Goal: Book appointment/travel/reservation

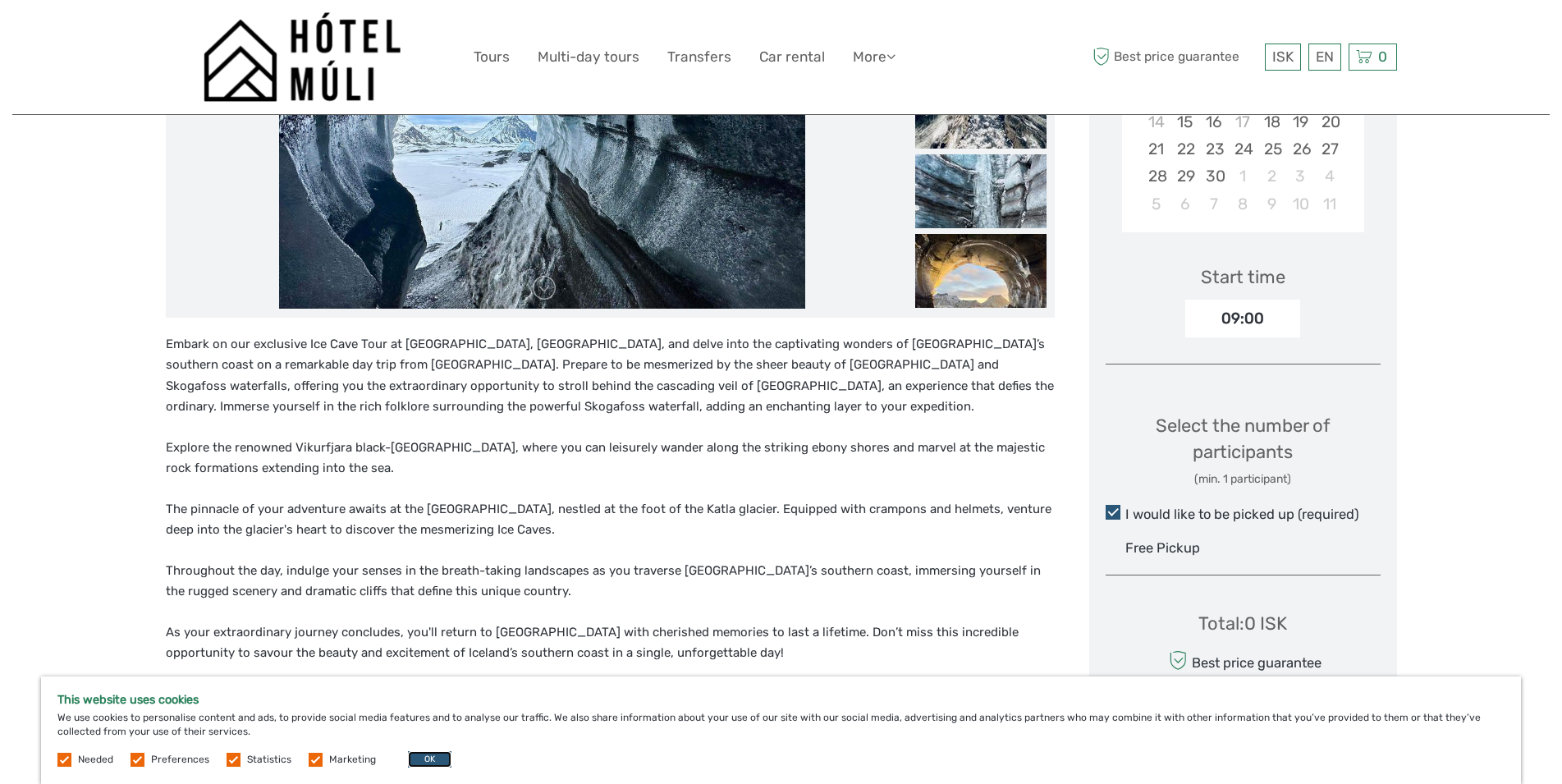
click at [425, 757] on button "OK" at bounding box center [430, 759] width 44 height 16
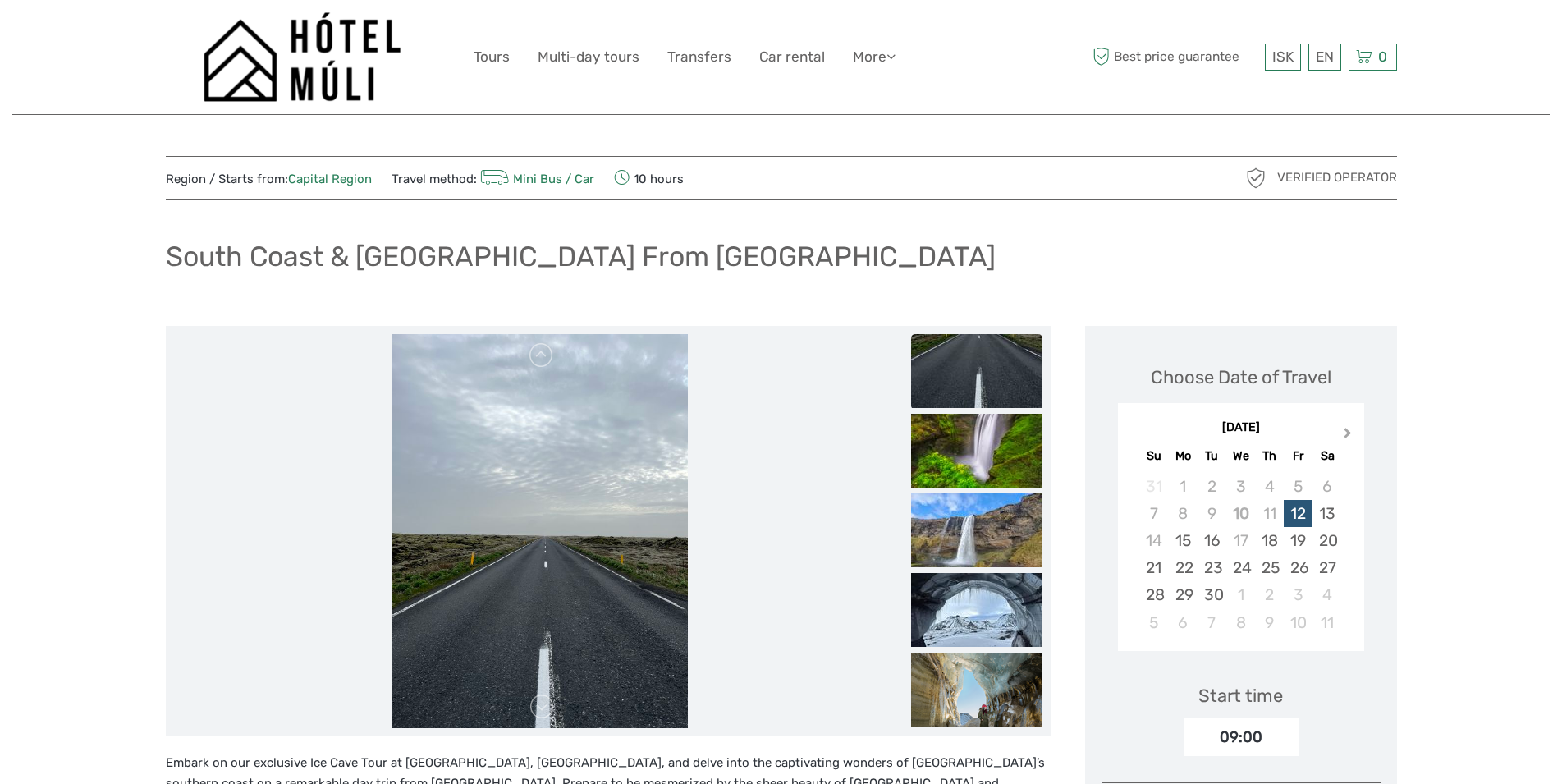
click at [1348, 433] on span "Next Month" at bounding box center [1348, 436] width 0 height 24
click at [1349, 435] on button "Next Month" at bounding box center [1349, 436] width 26 height 26
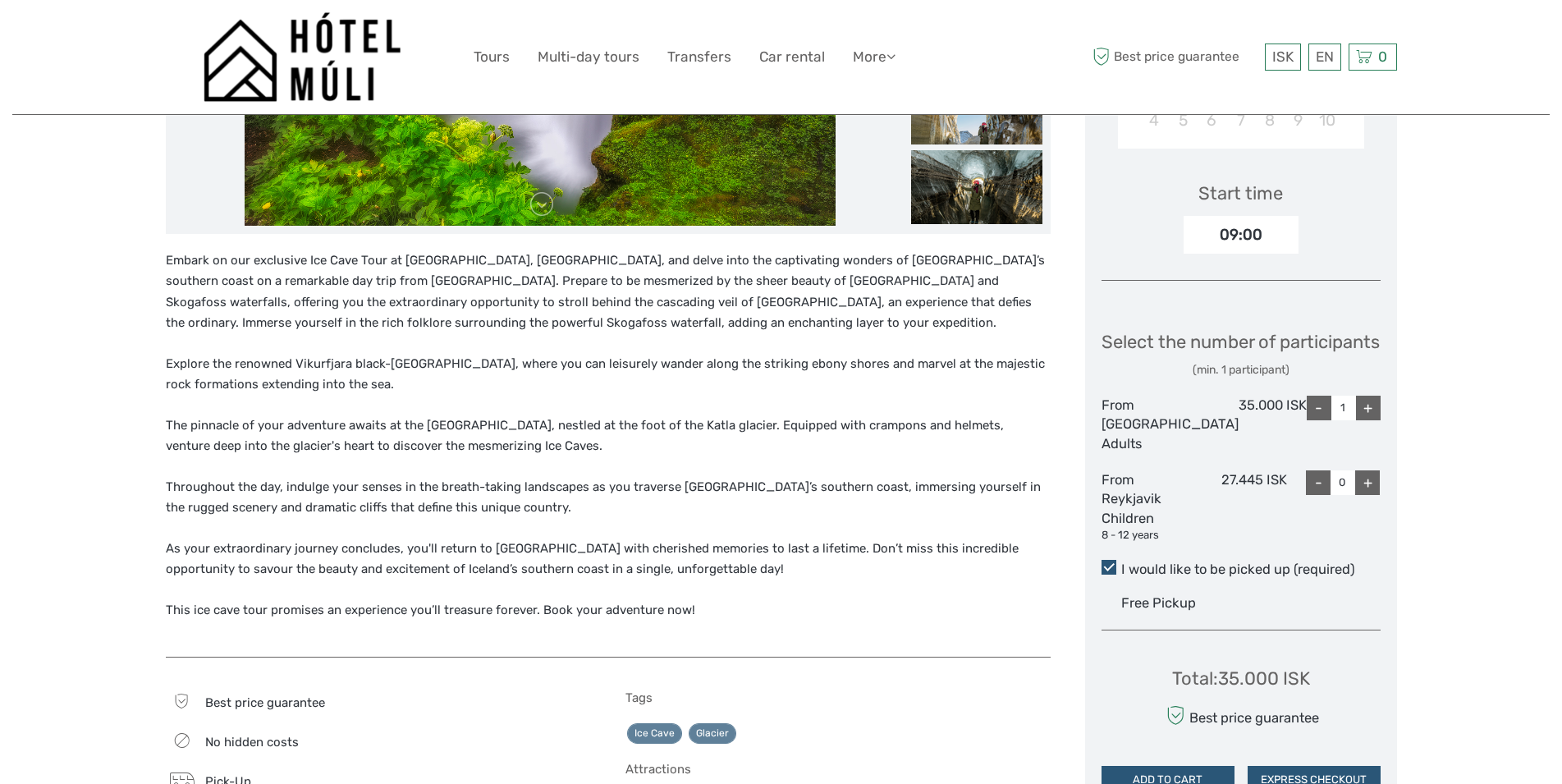
scroll to position [84, 0]
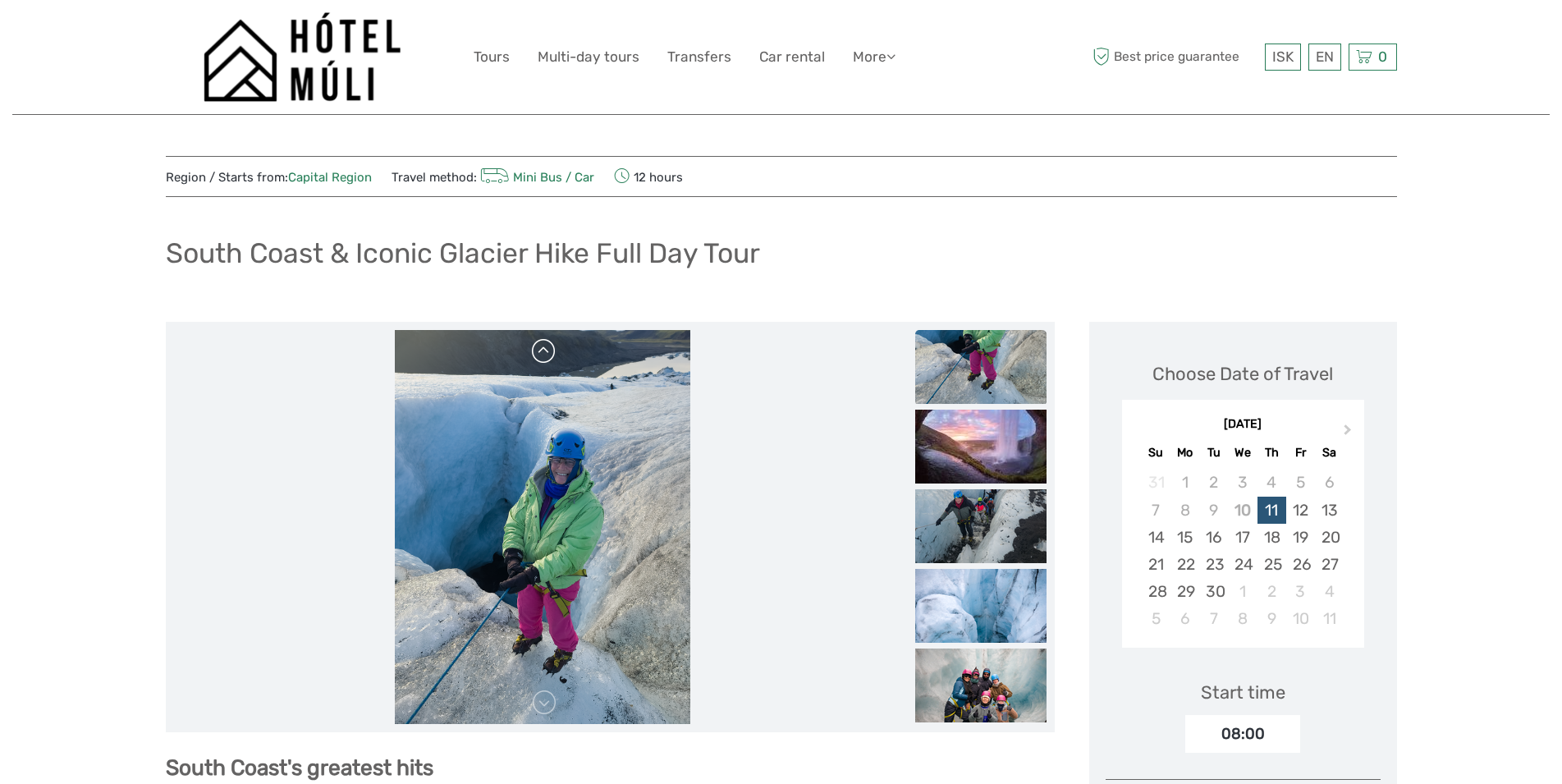
click at [549, 355] on link at bounding box center [544, 351] width 26 height 26
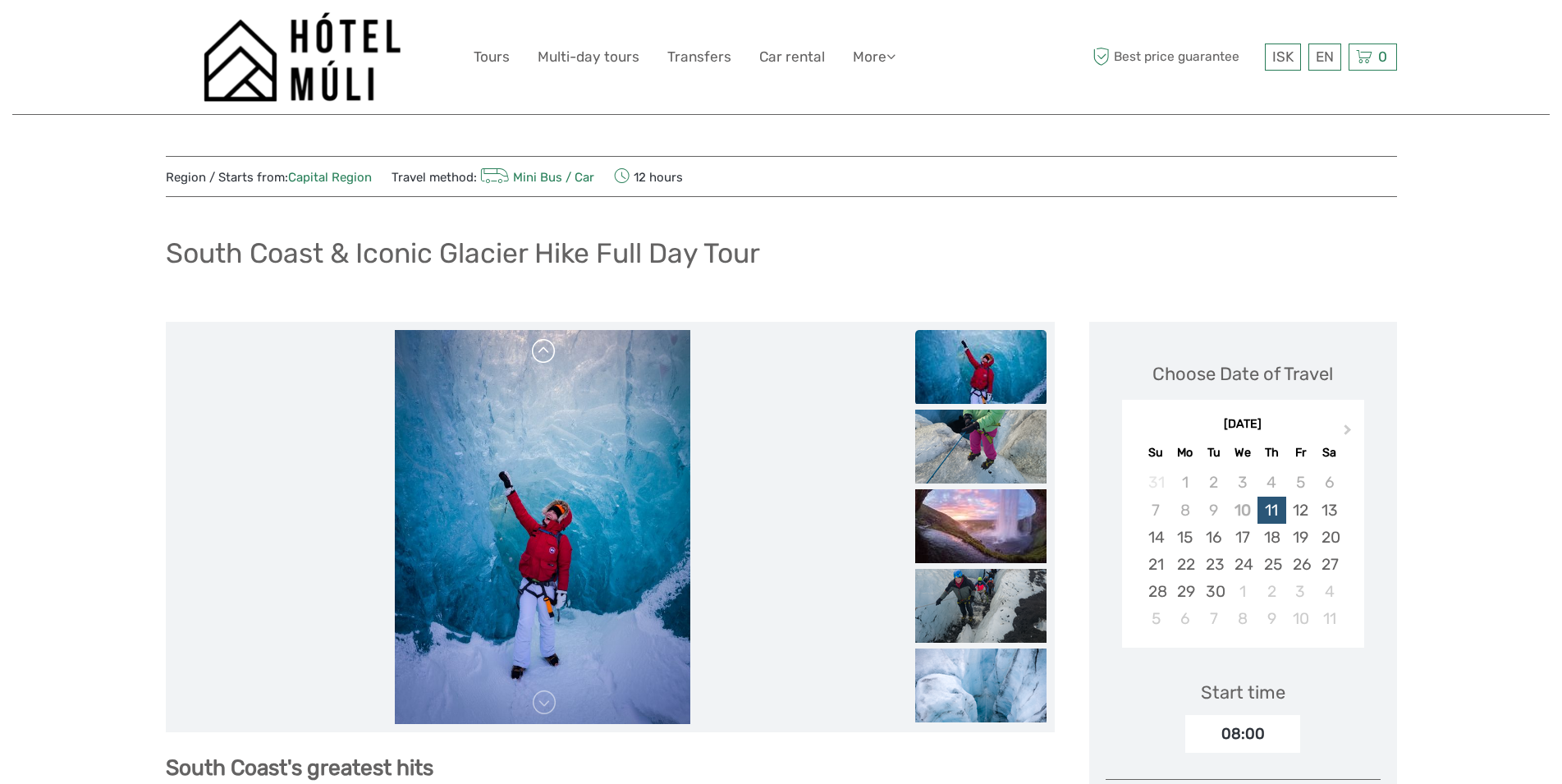
click at [549, 355] on link at bounding box center [544, 351] width 26 height 26
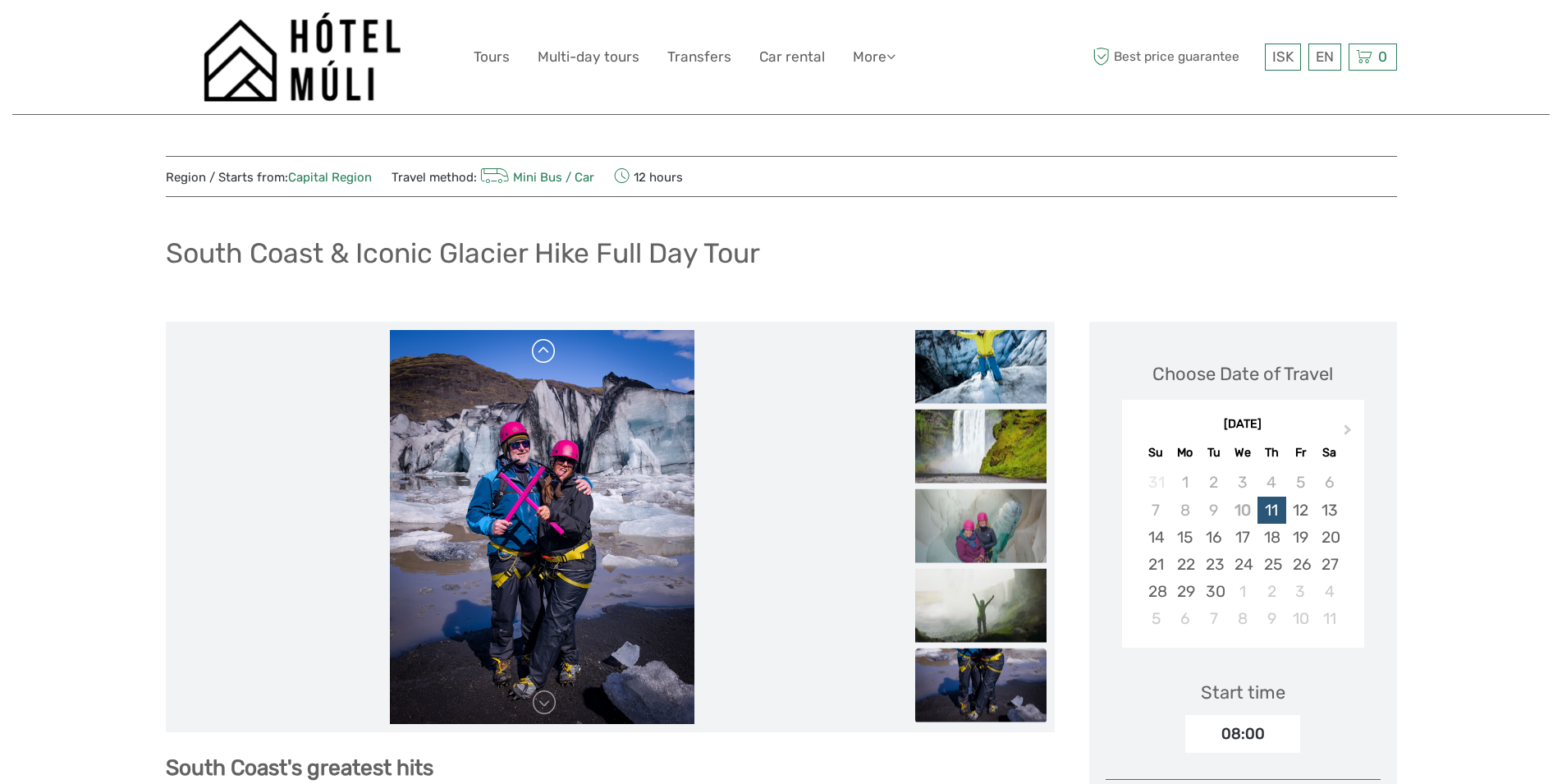
click at [549, 355] on link at bounding box center [544, 351] width 26 height 26
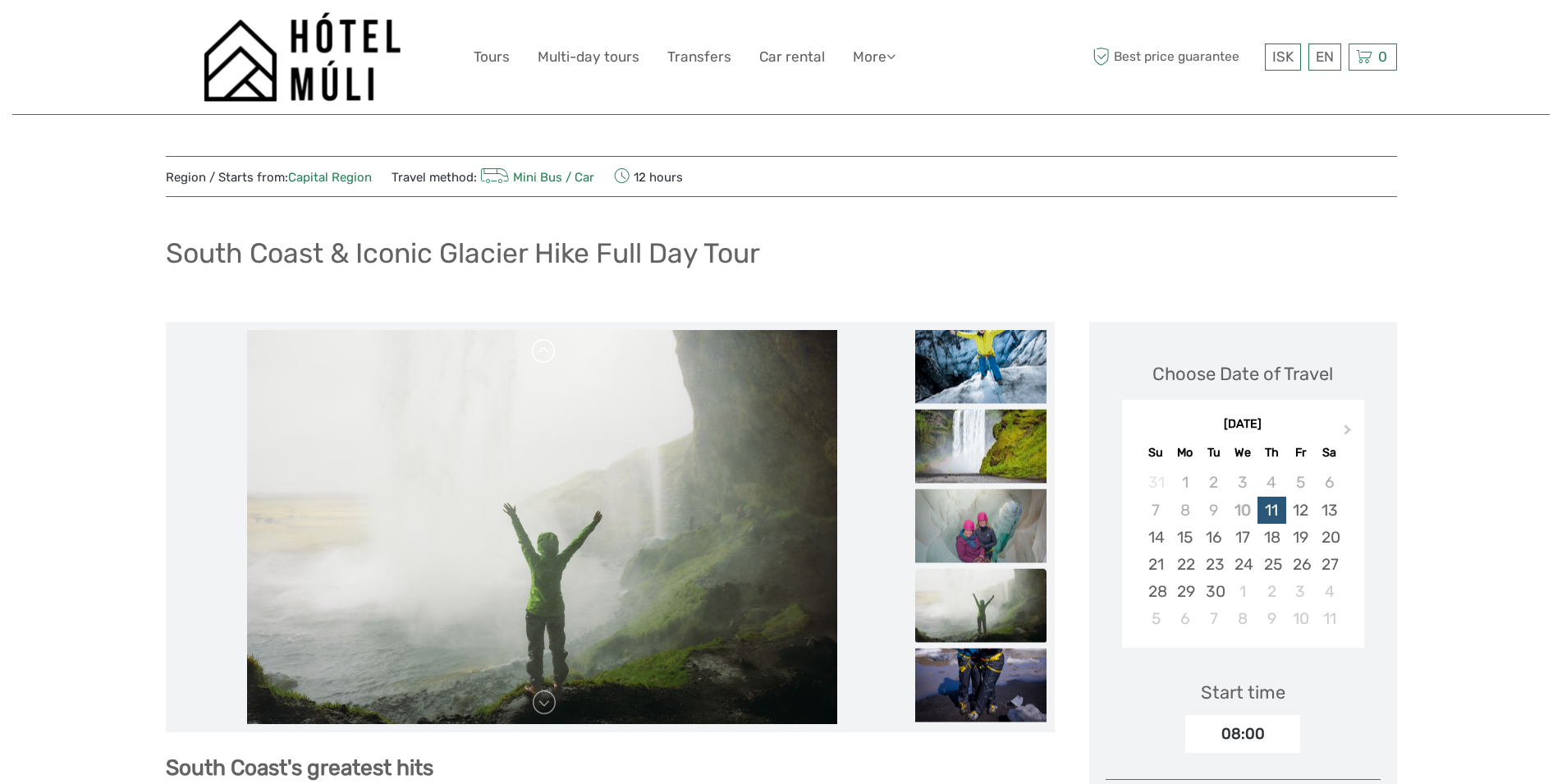
click at [549, 355] on link at bounding box center [544, 351] width 26 height 26
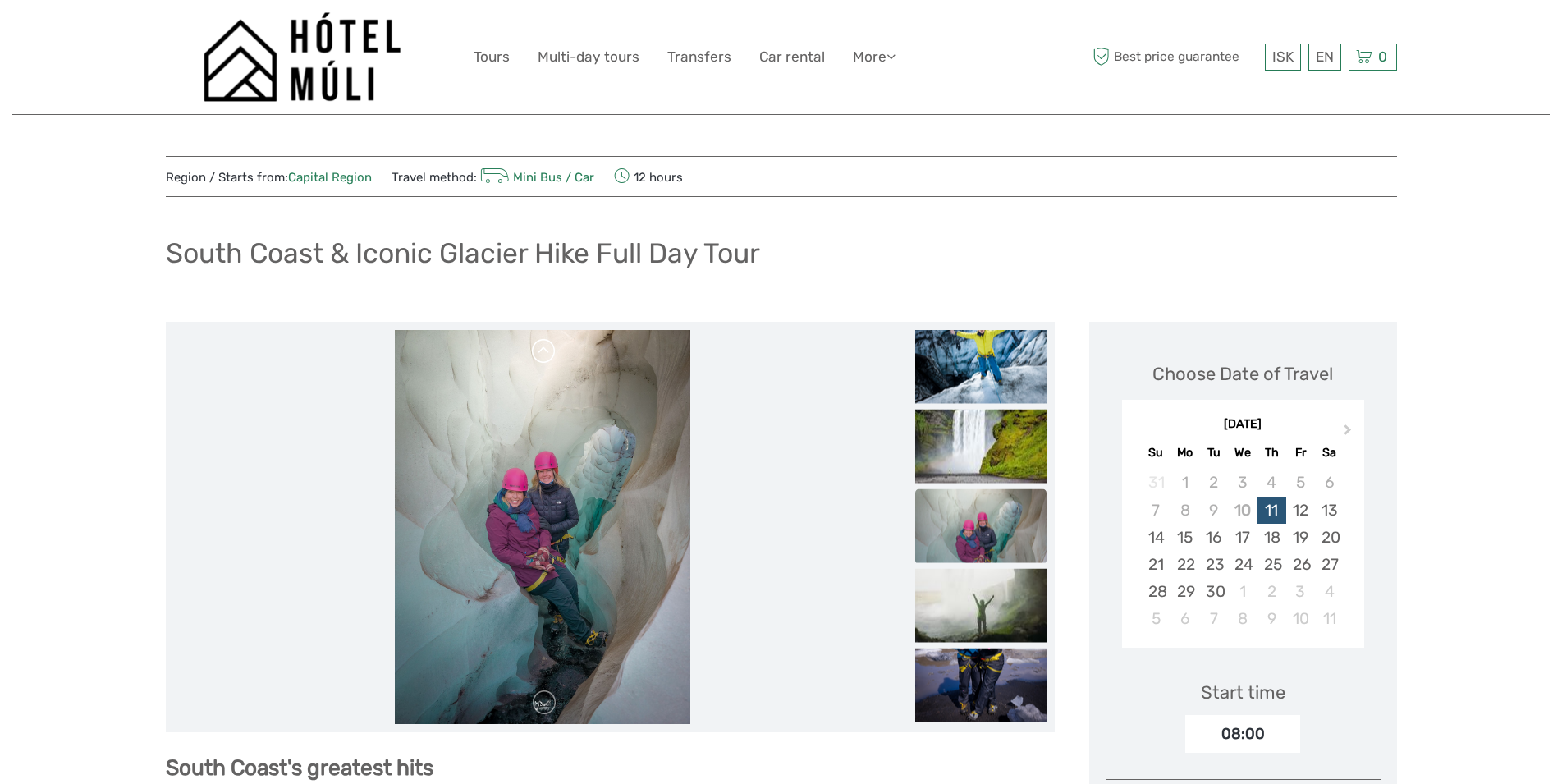
click at [549, 355] on link at bounding box center [544, 351] width 26 height 26
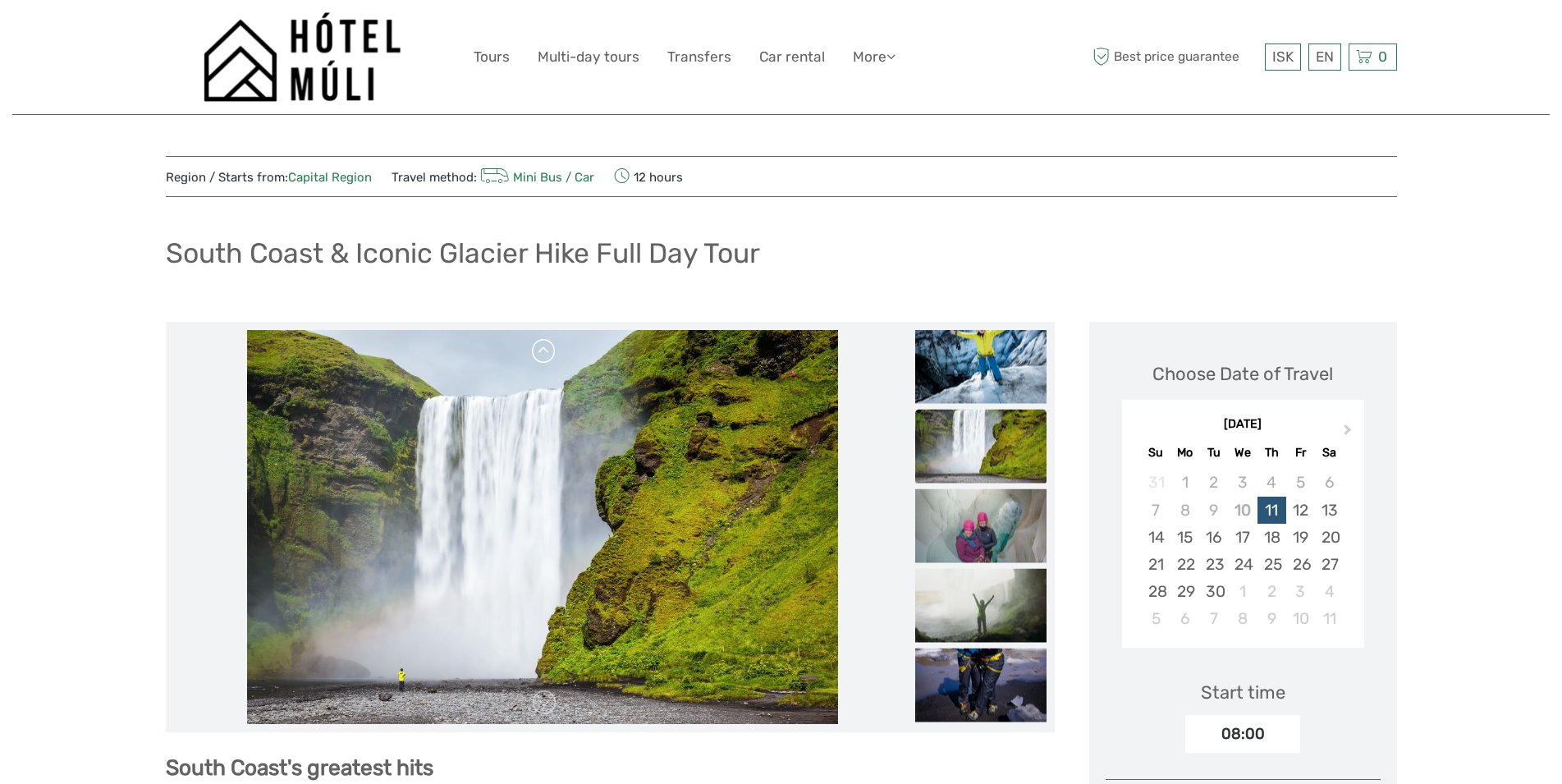
click at [549, 355] on link at bounding box center [544, 351] width 26 height 26
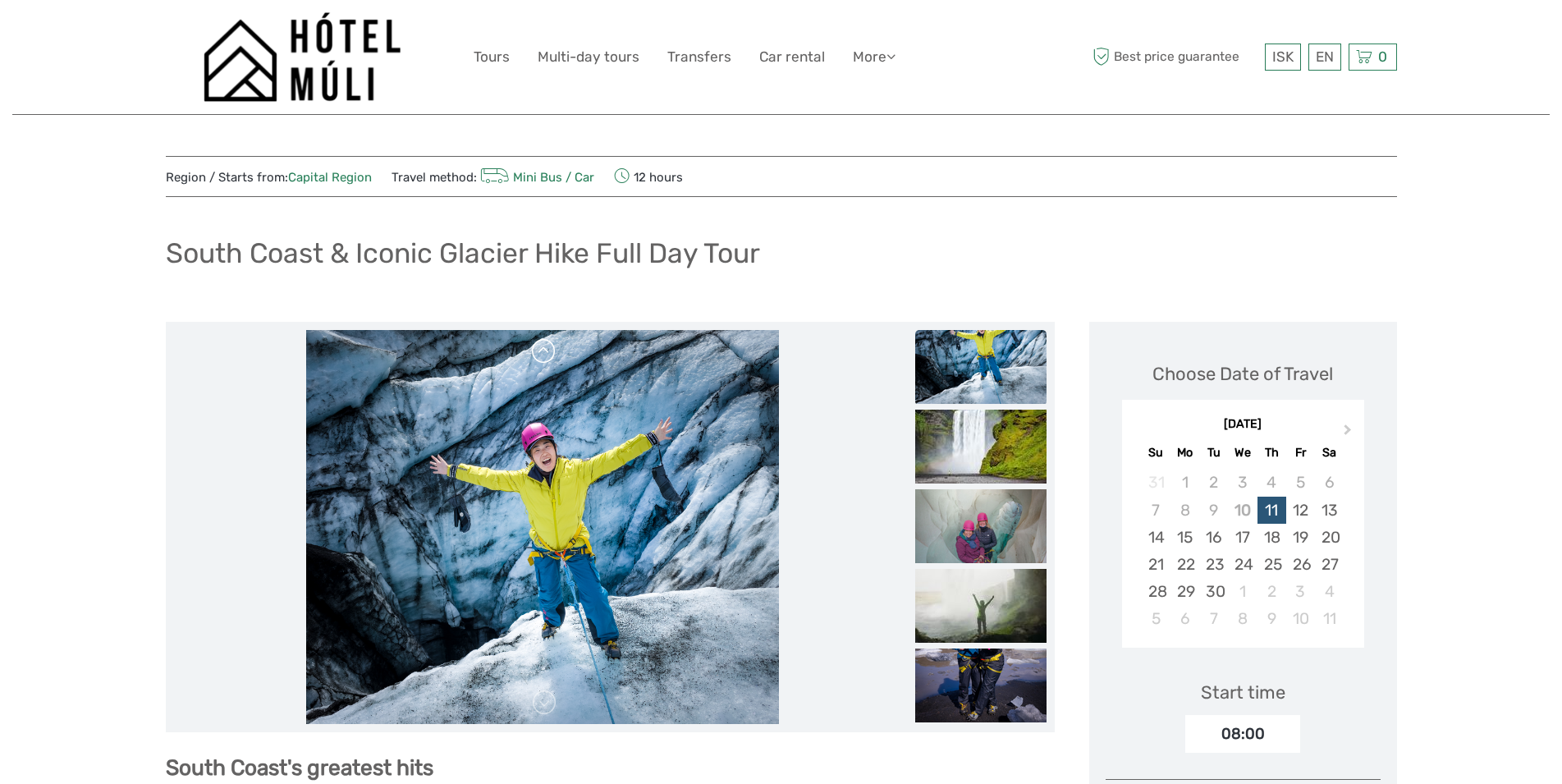
click at [549, 355] on link at bounding box center [544, 351] width 26 height 26
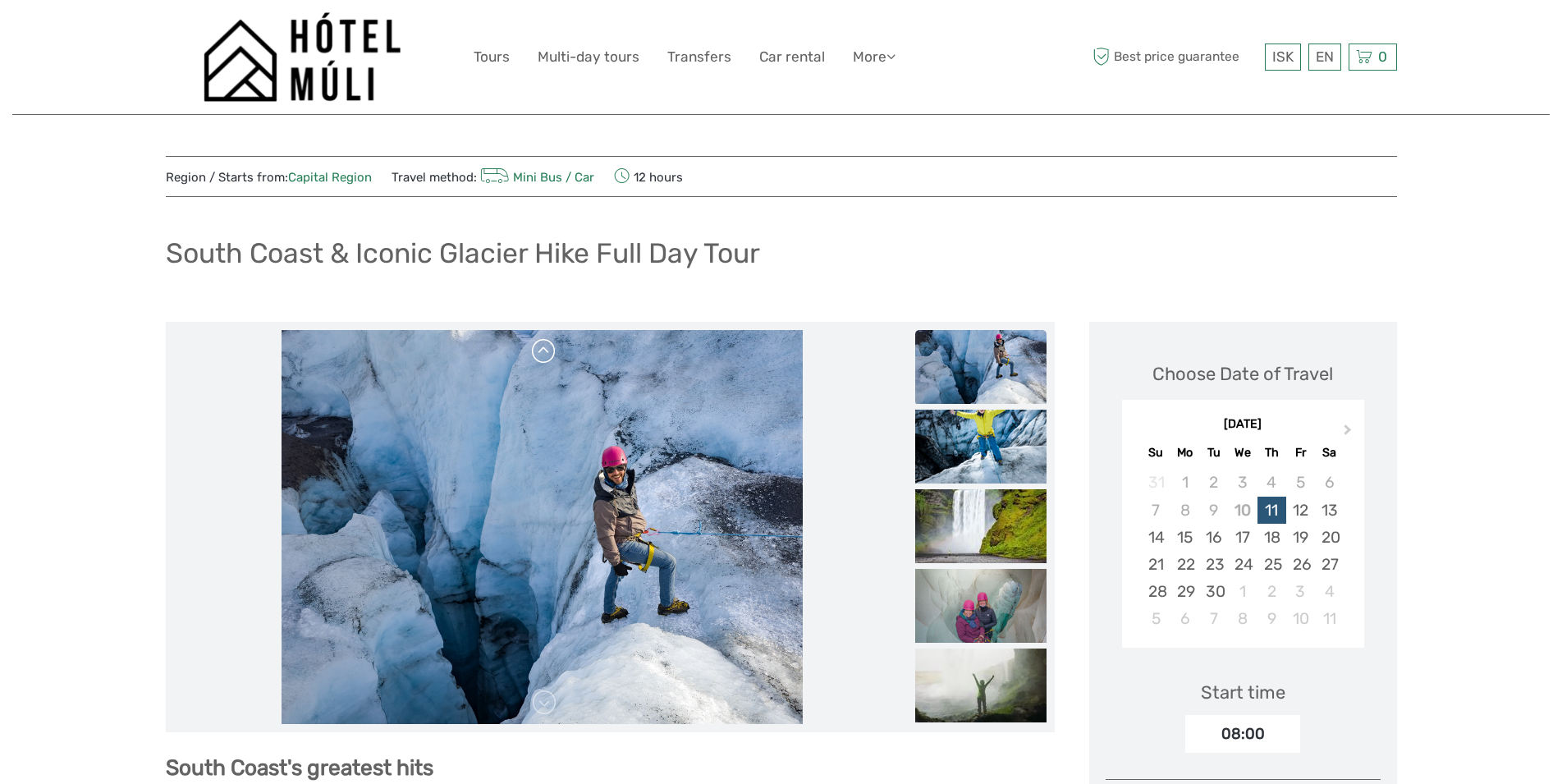
click at [549, 355] on link at bounding box center [544, 351] width 26 height 26
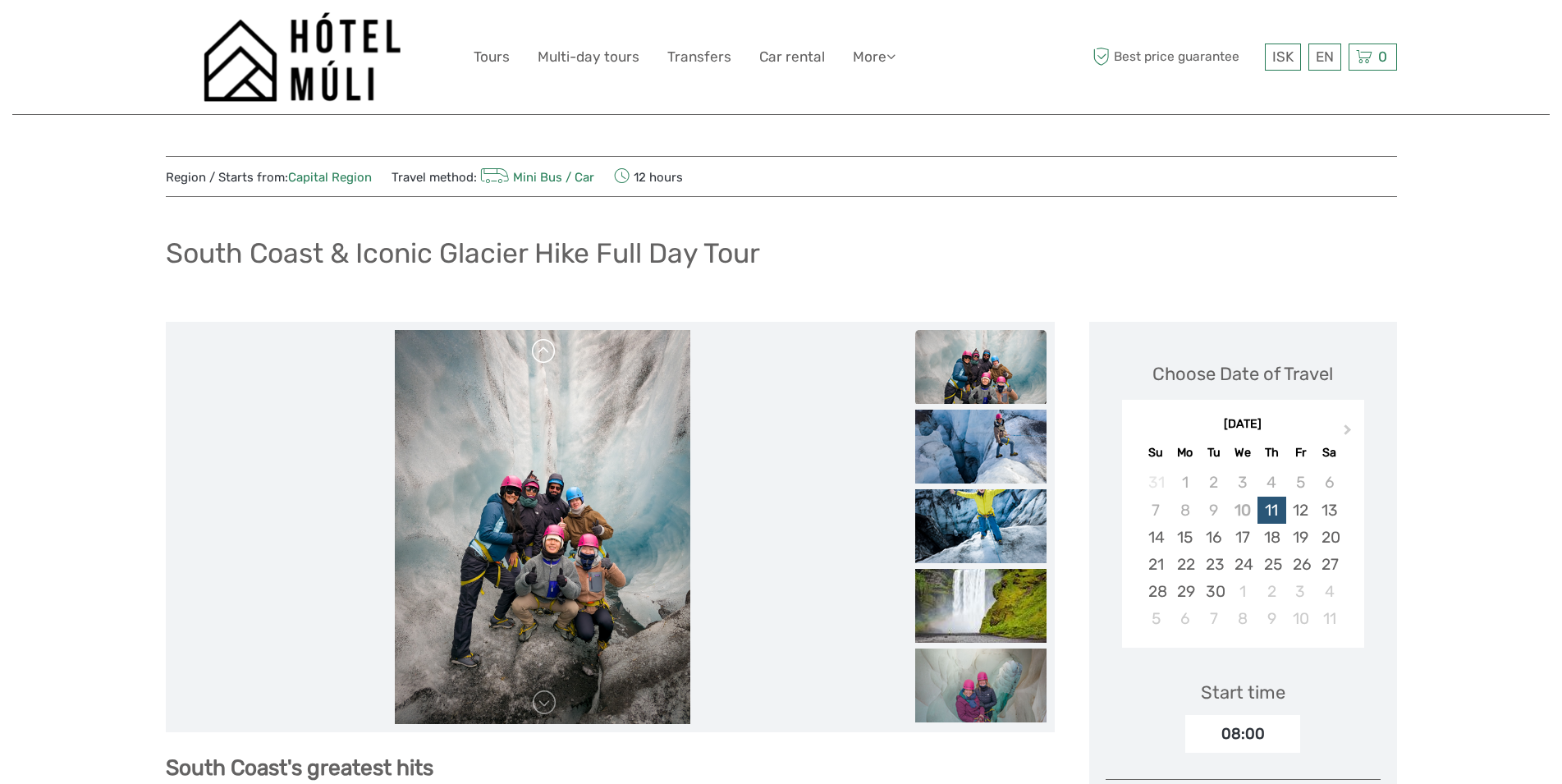
click at [549, 355] on link at bounding box center [544, 351] width 26 height 26
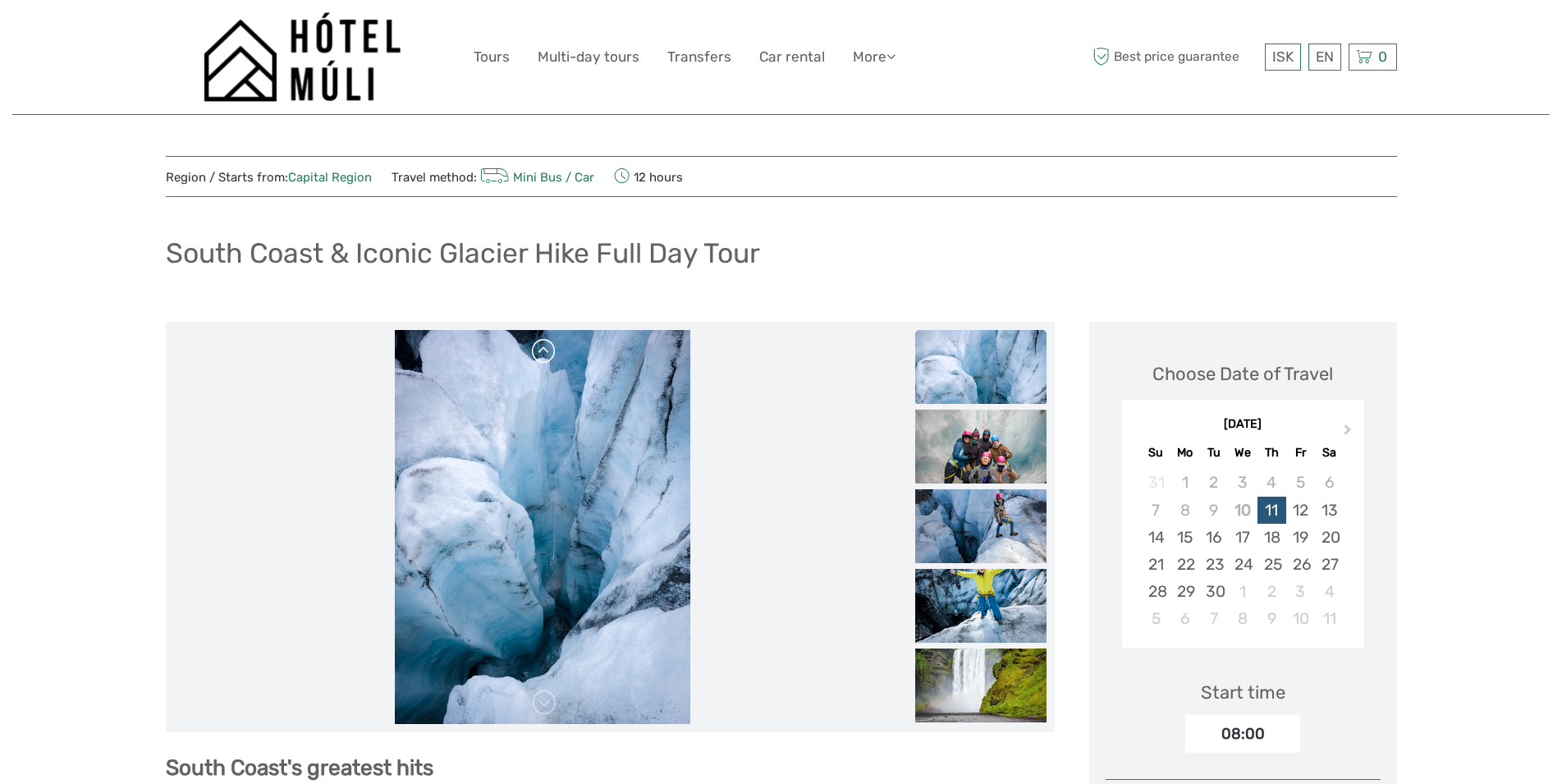
click at [549, 355] on link at bounding box center [544, 351] width 26 height 26
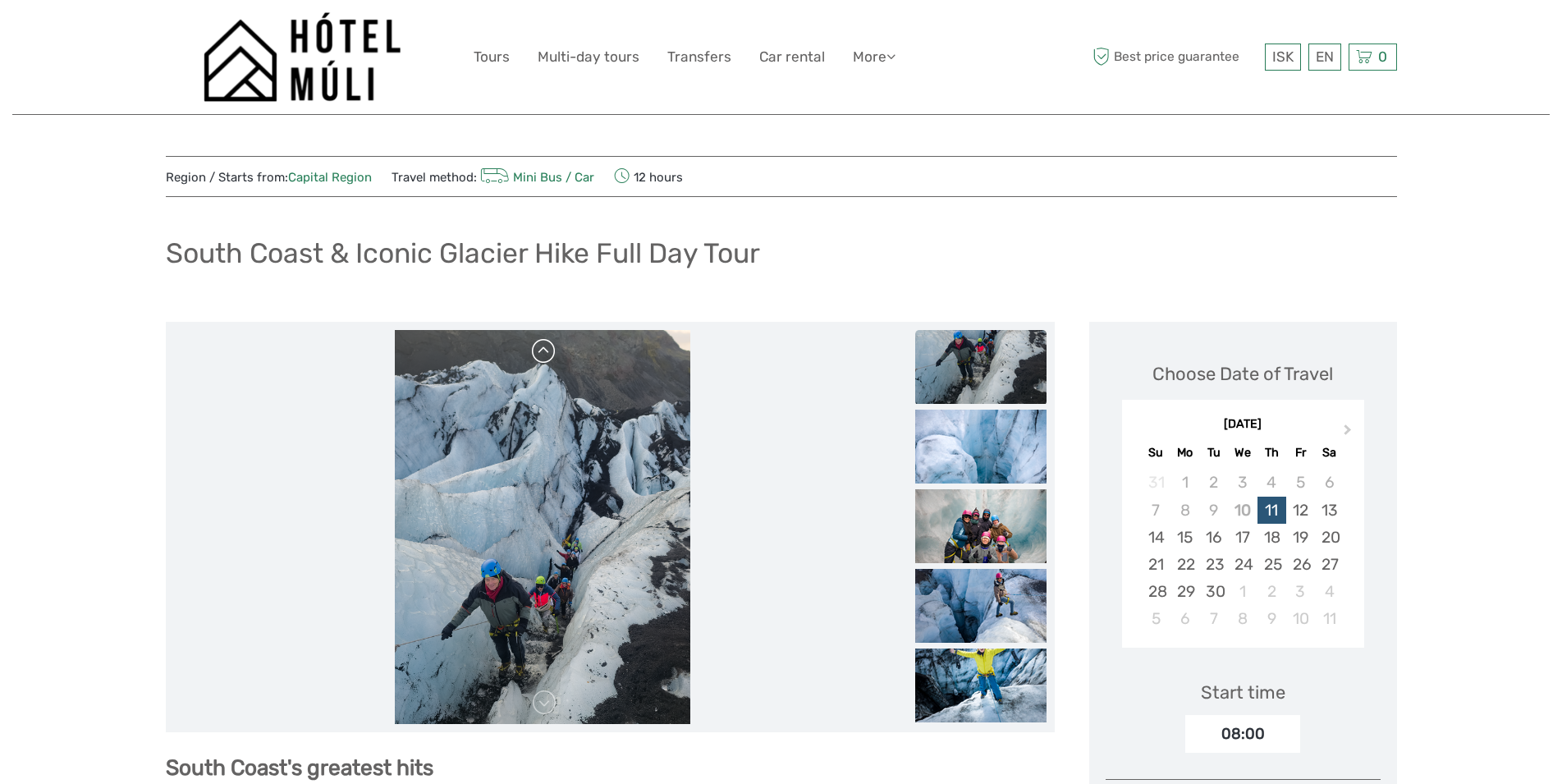
click at [549, 355] on link at bounding box center [544, 351] width 26 height 26
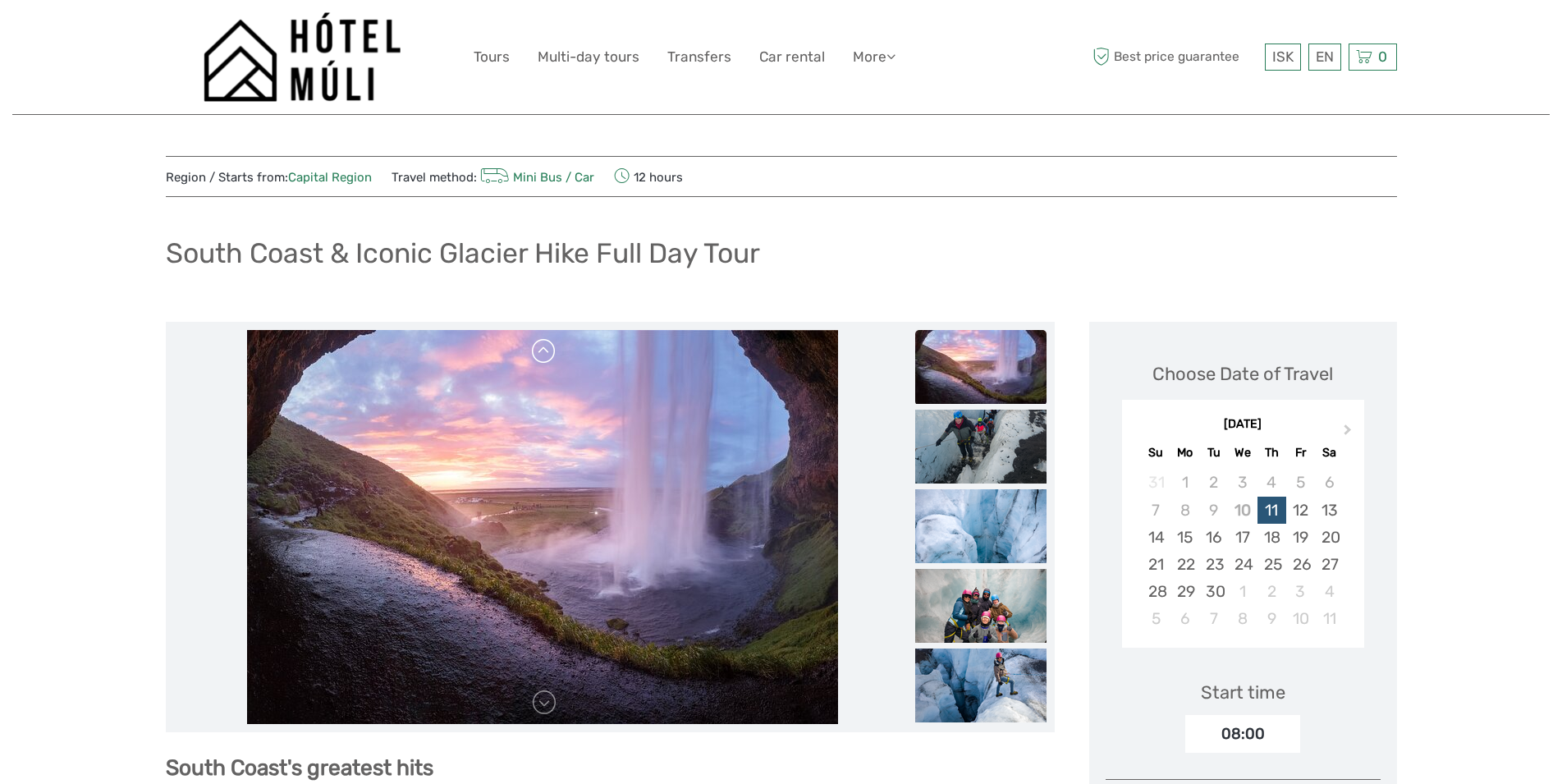
click at [549, 355] on link at bounding box center [544, 351] width 26 height 26
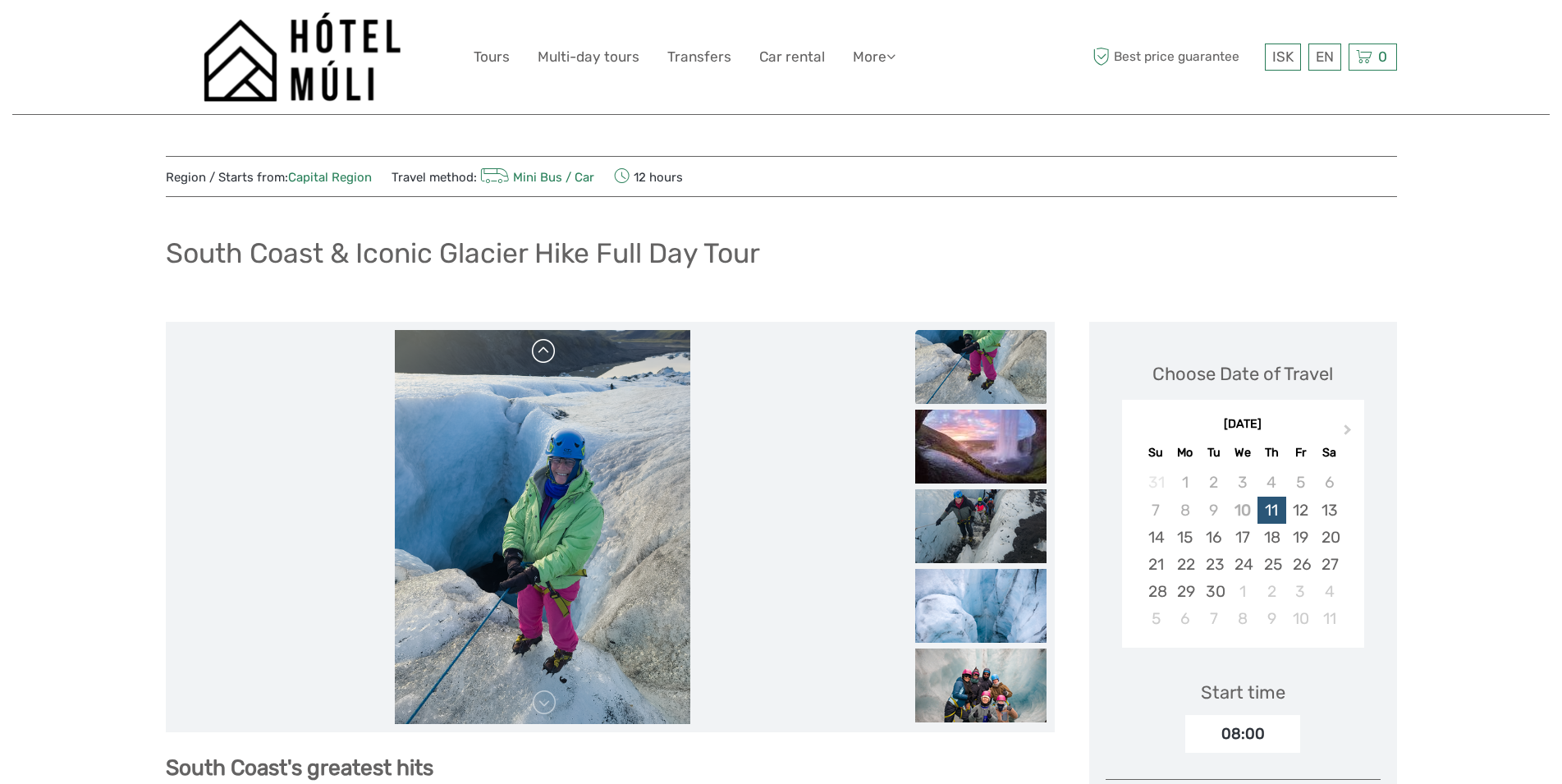
click at [549, 355] on link at bounding box center [544, 351] width 26 height 26
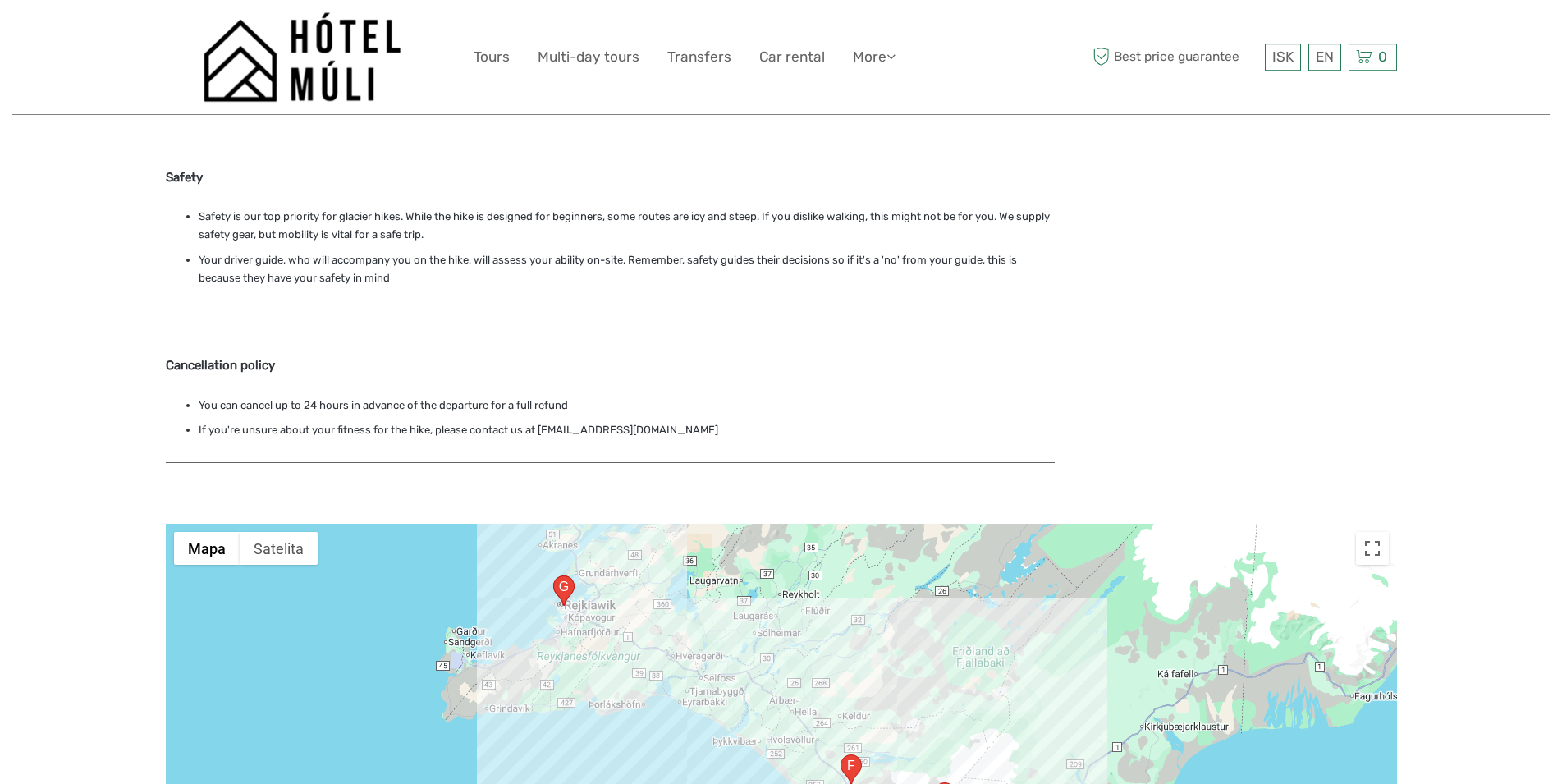
scroll to position [3850, 0]
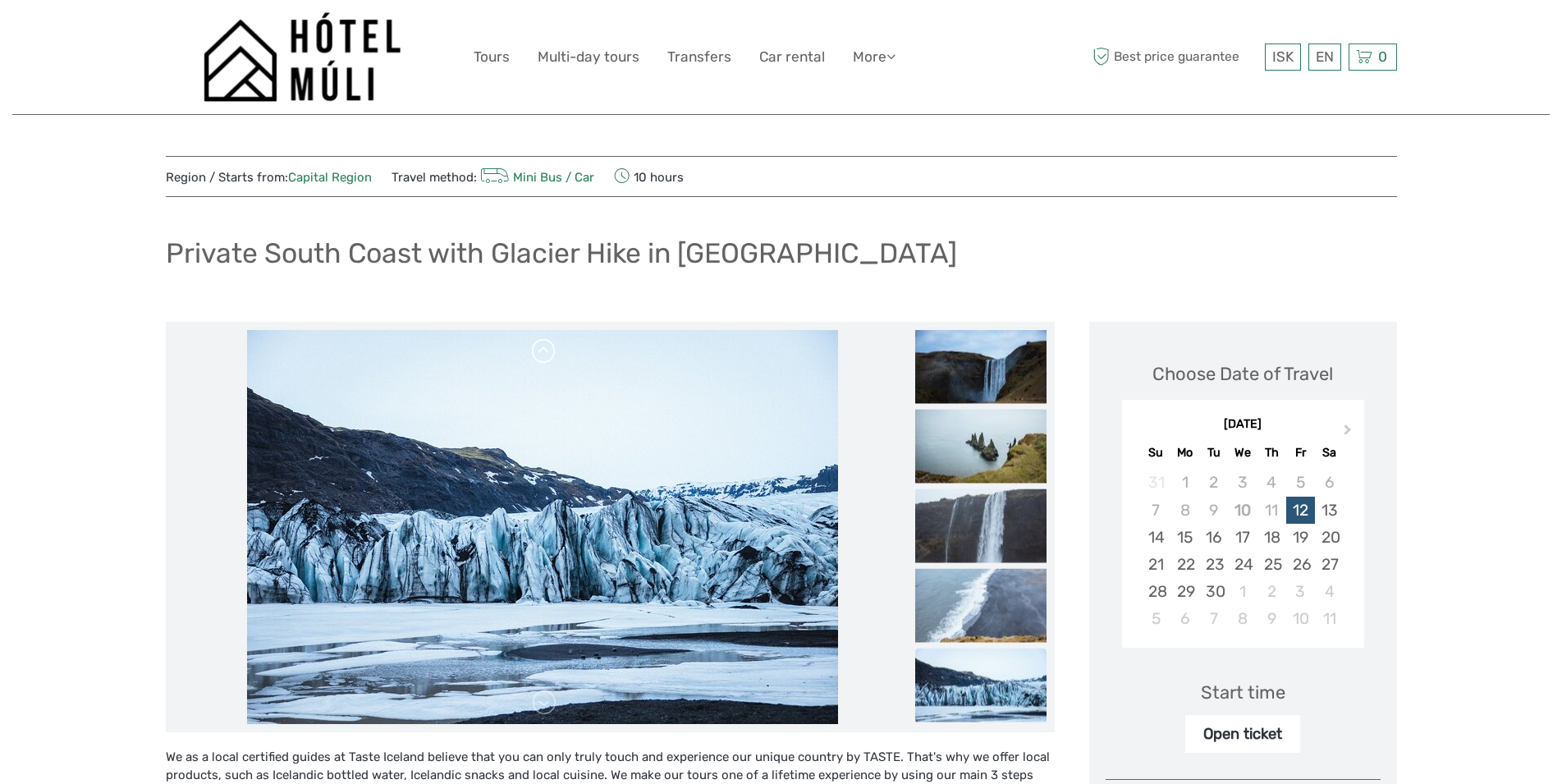
click at [544, 353] on link at bounding box center [544, 351] width 26 height 26
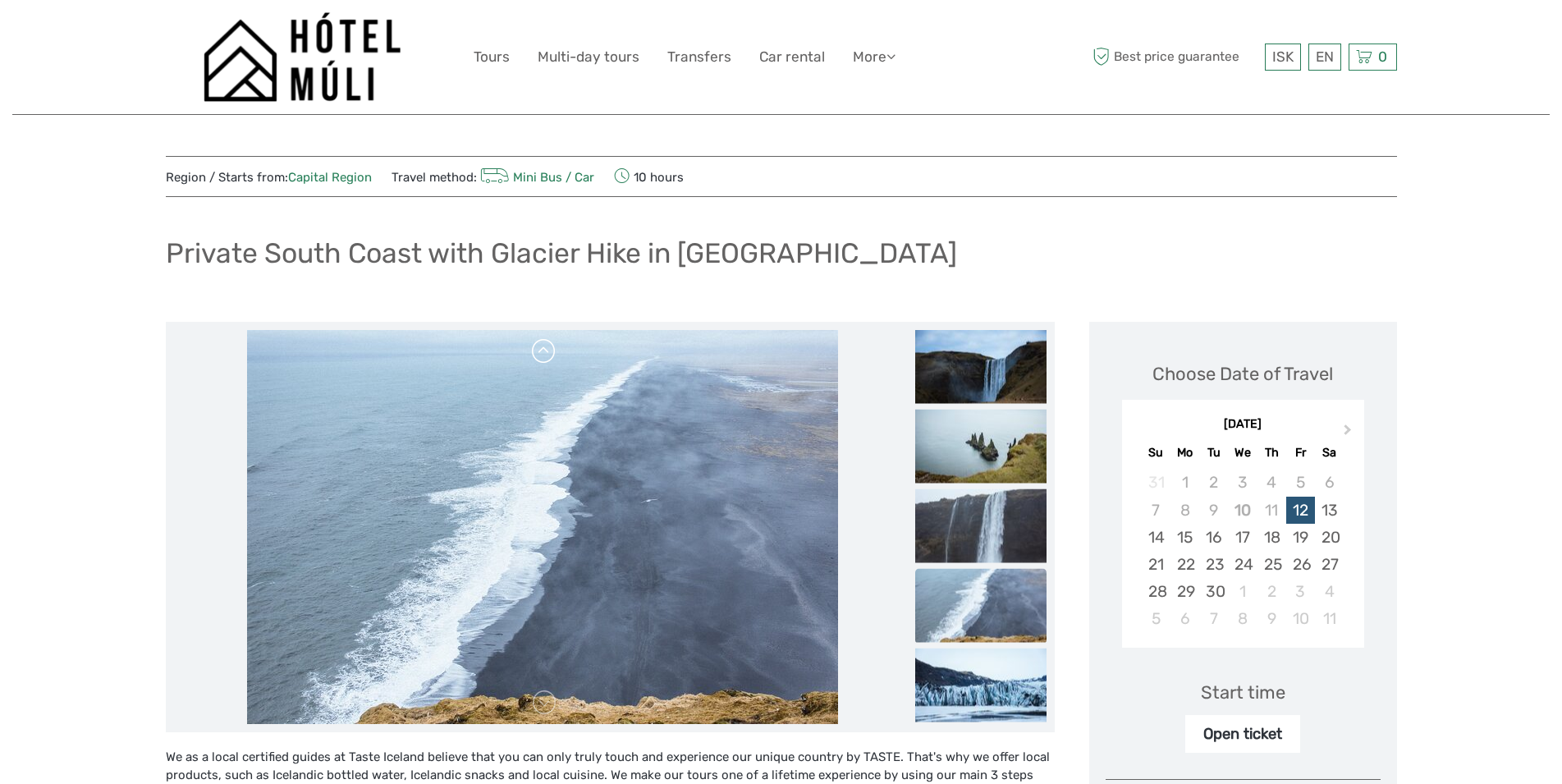
click at [544, 353] on link at bounding box center [544, 351] width 26 height 26
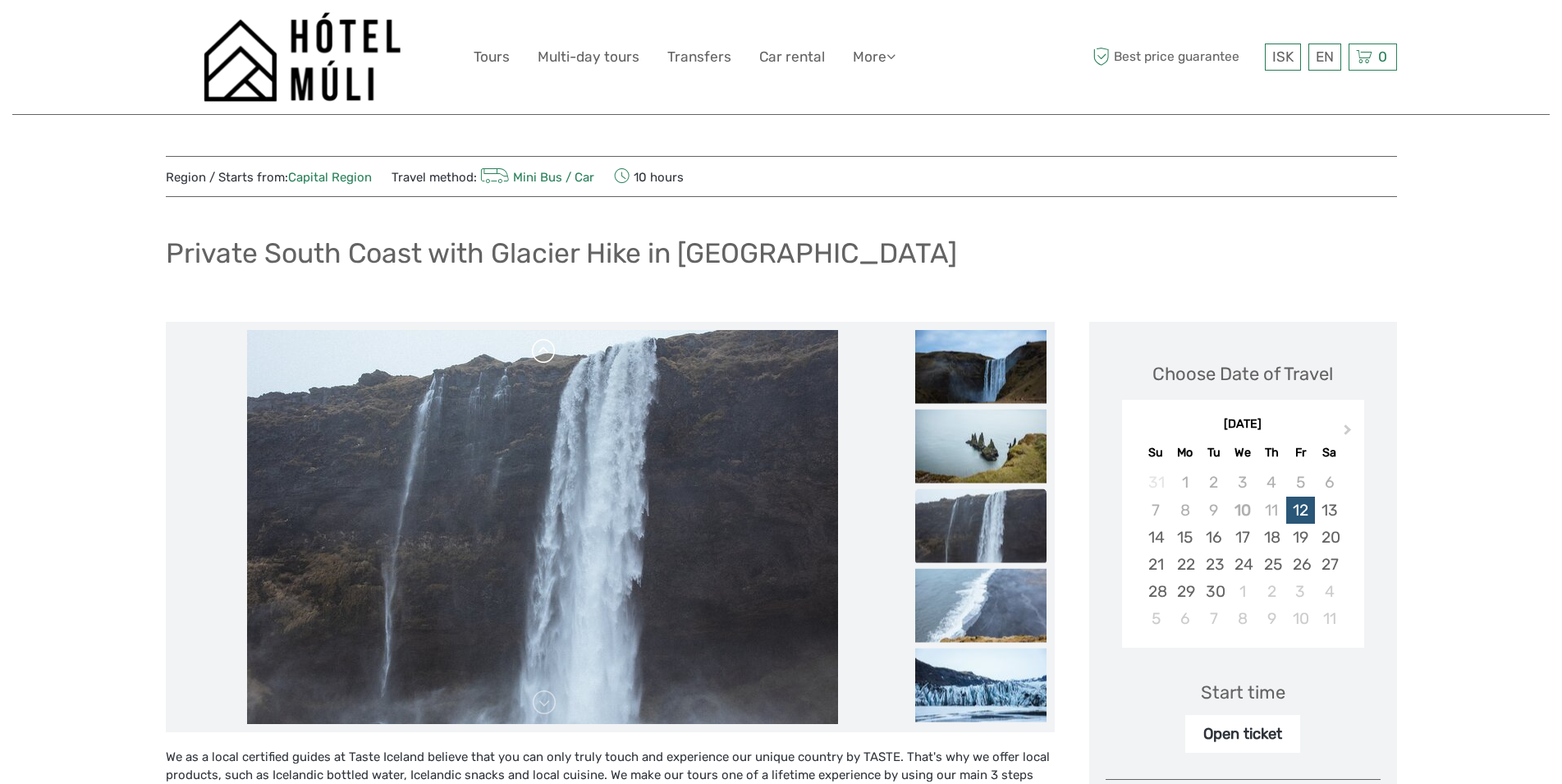
click at [544, 353] on link at bounding box center [544, 351] width 26 height 26
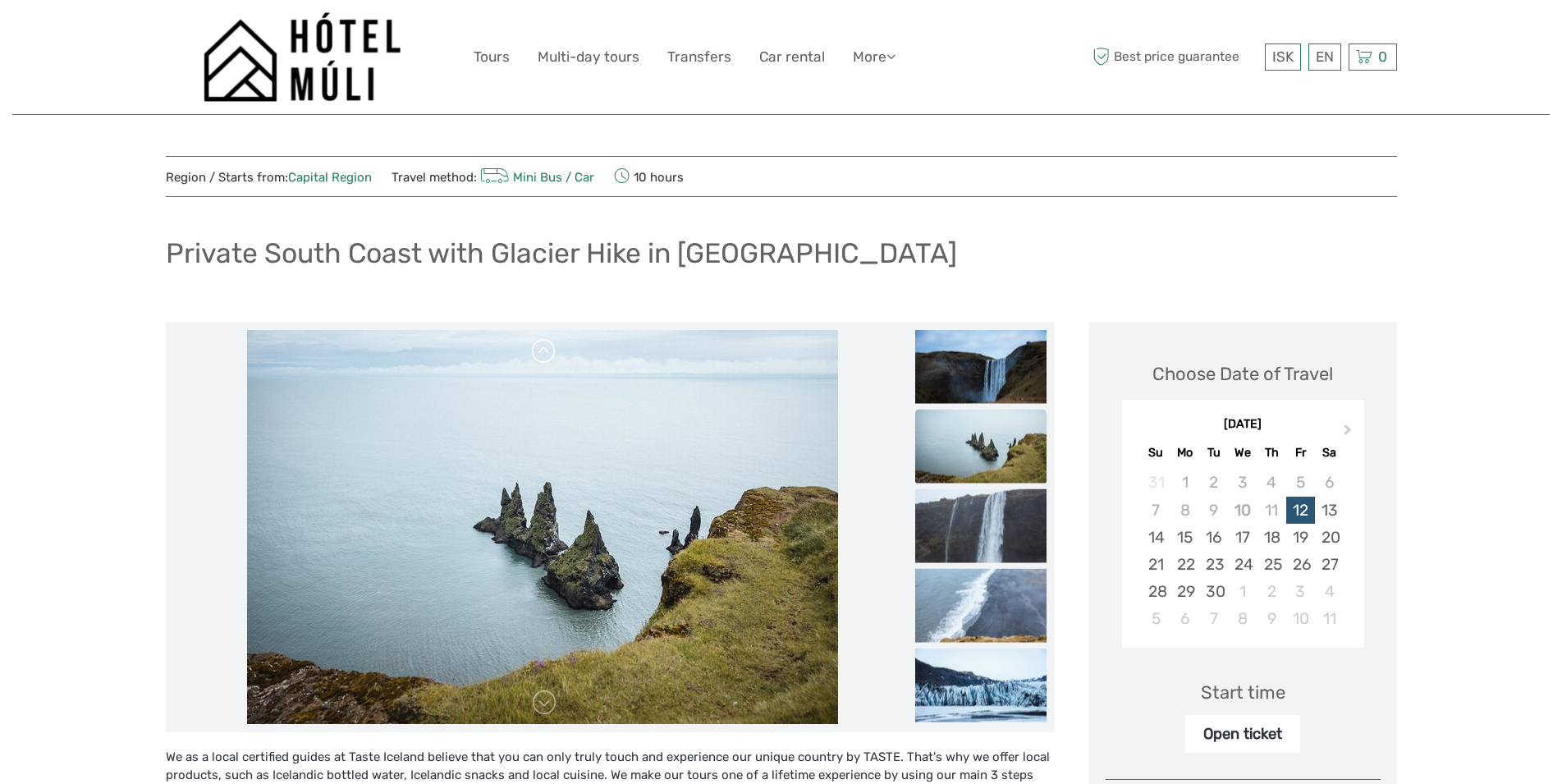
click at [544, 353] on link at bounding box center [544, 351] width 26 height 26
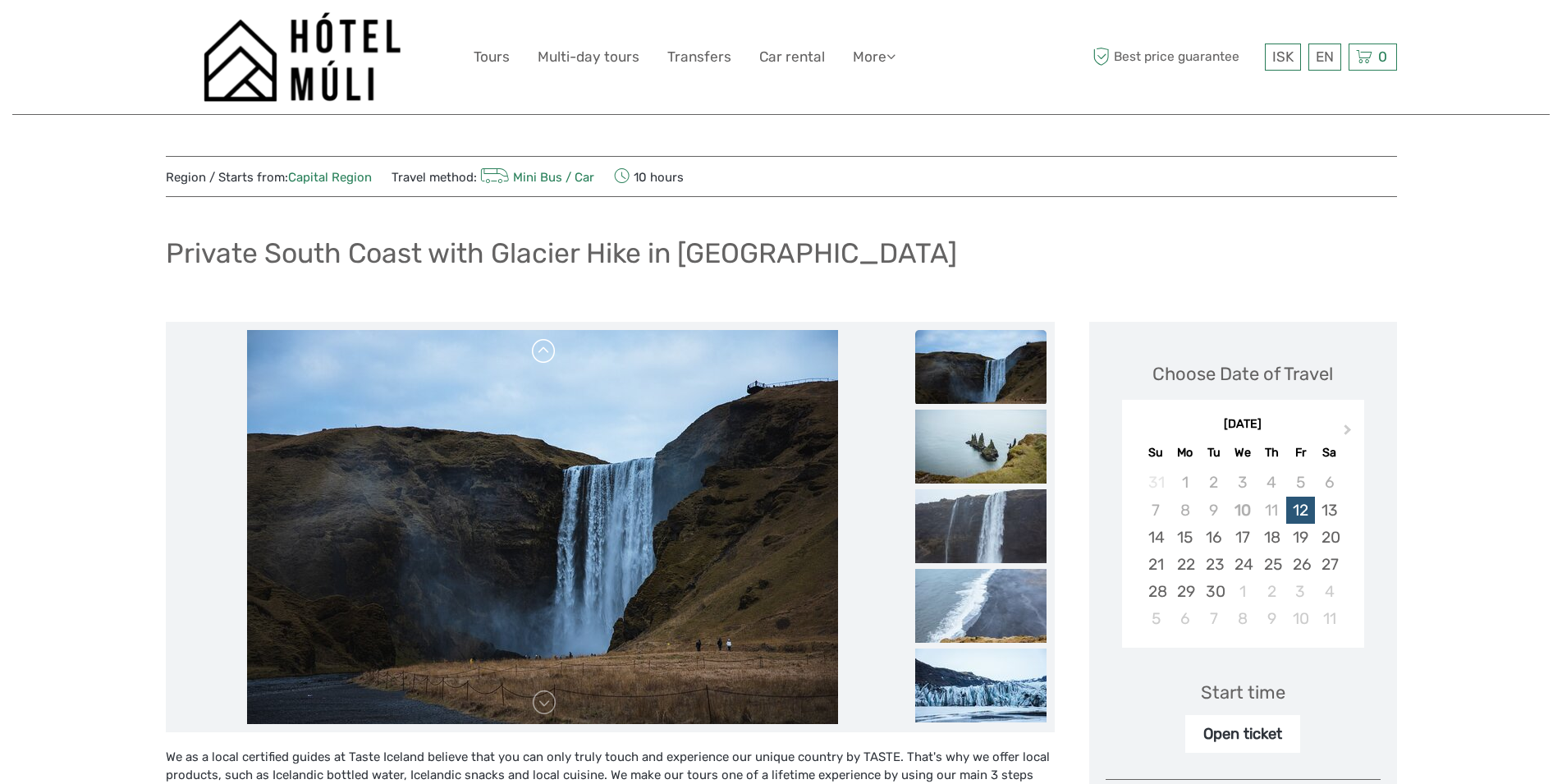
click at [544, 353] on link at bounding box center [544, 351] width 26 height 26
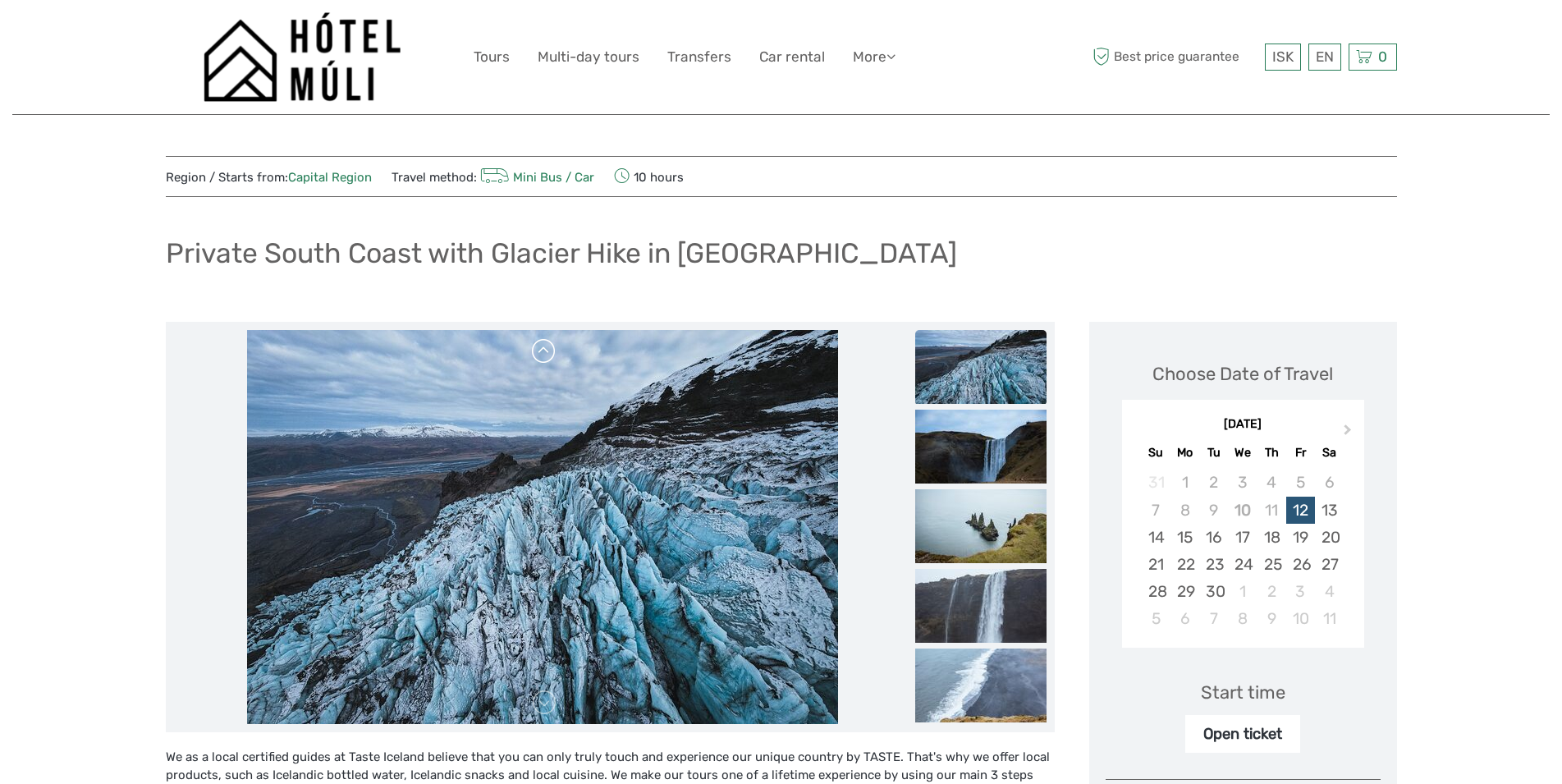
click at [544, 353] on link at bounding box center [544, 351] width 26 height 26
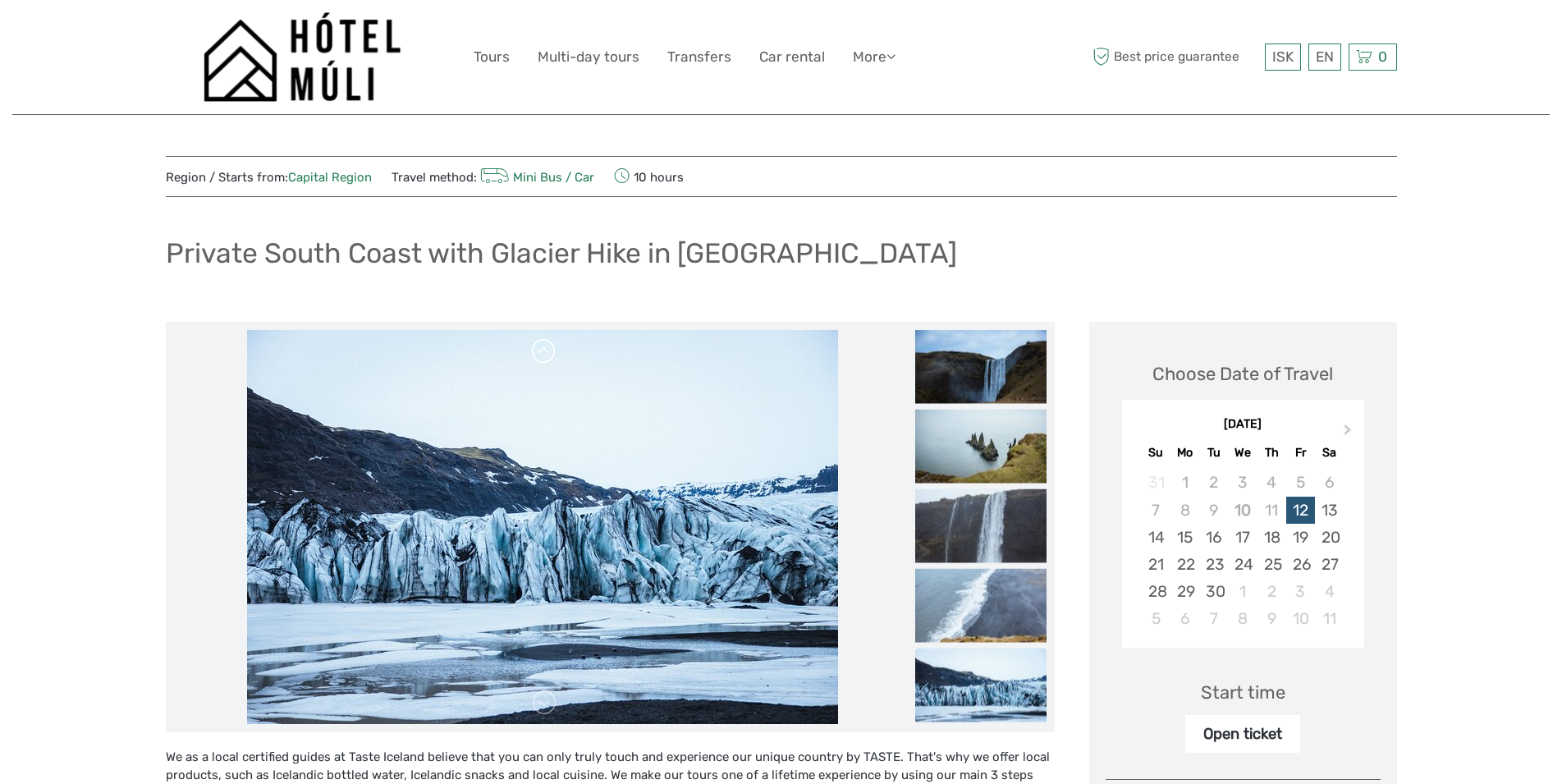
click at [544, 353] on link at bounding box center [544, 351] width 26 height 26
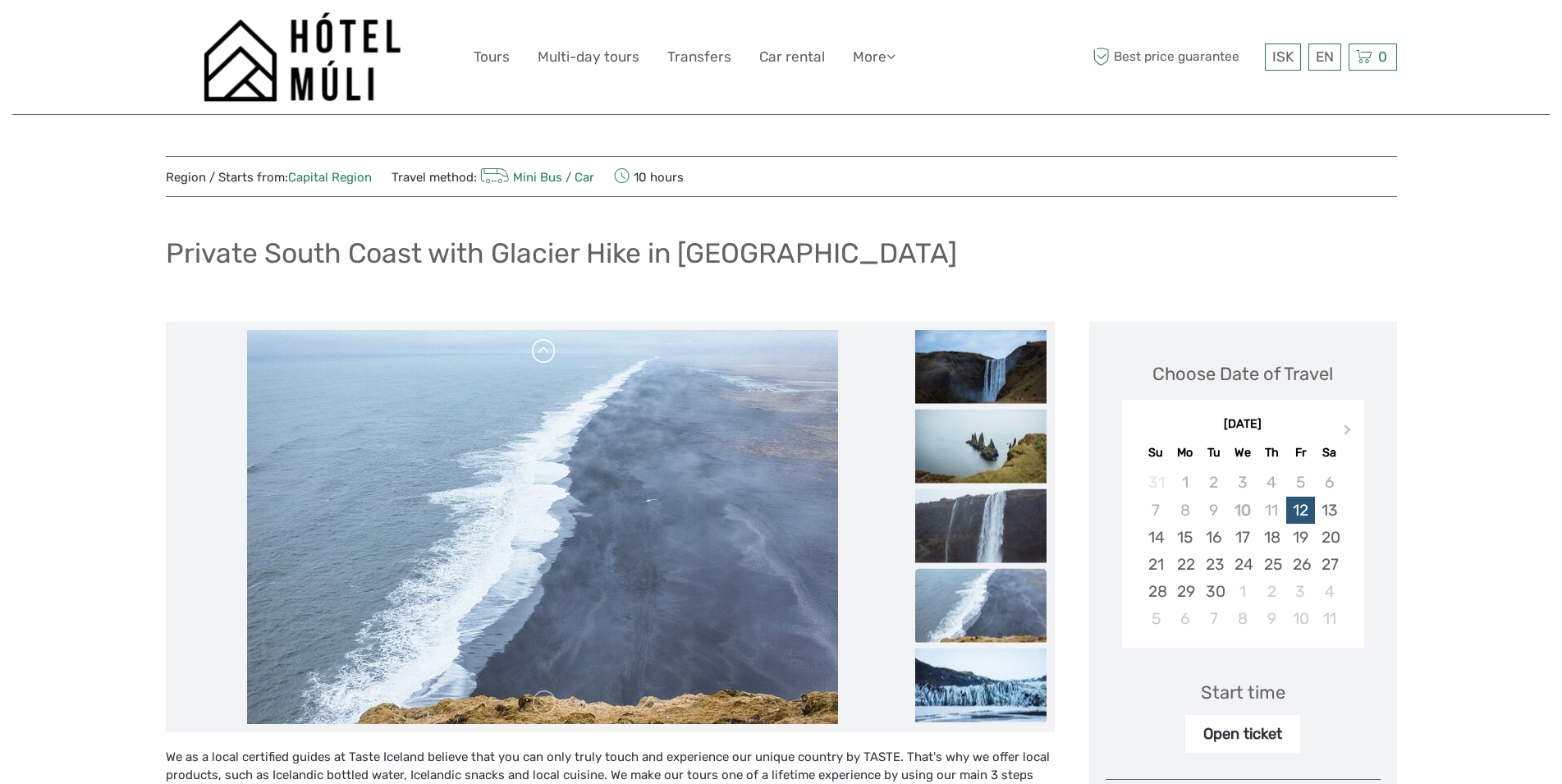
click at [544, 353] on link at bounding box center [544, 351] width 26 height 26
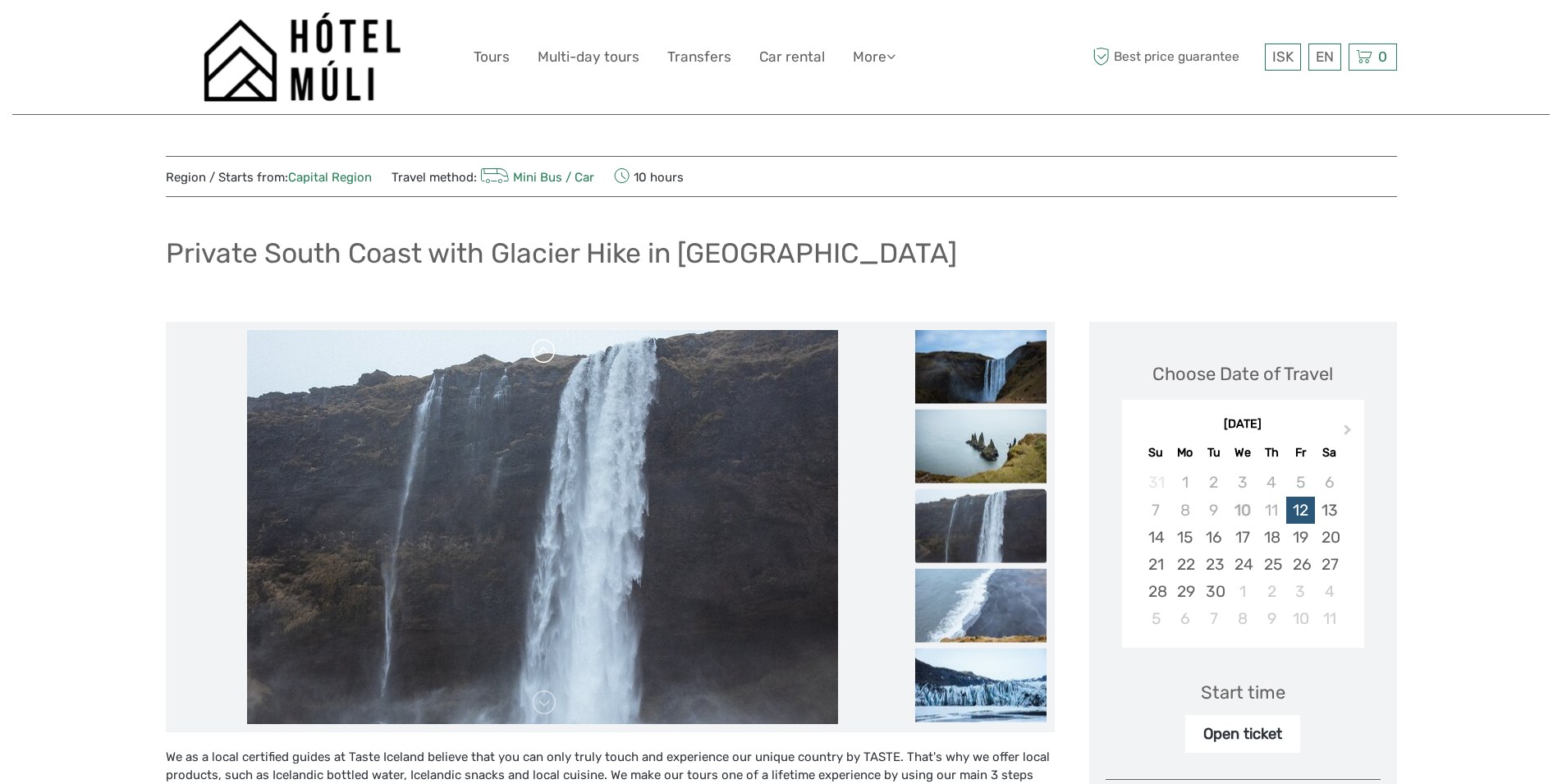
click at [546, 344] on link at bounding box center [544, 351] width 26 height 26
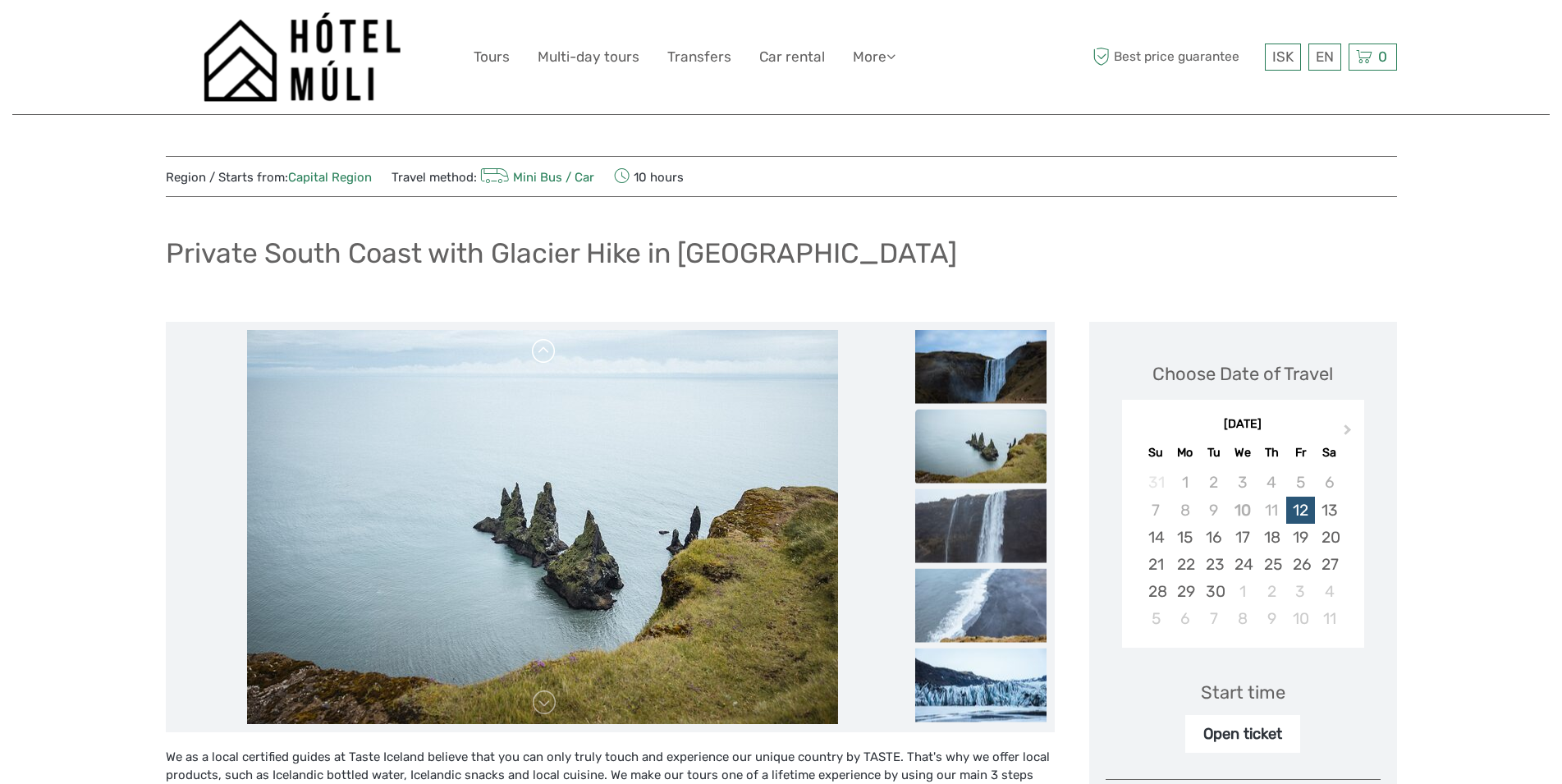
click at [546, 344] on link at bounding box center [544, 351] width 26 height 26
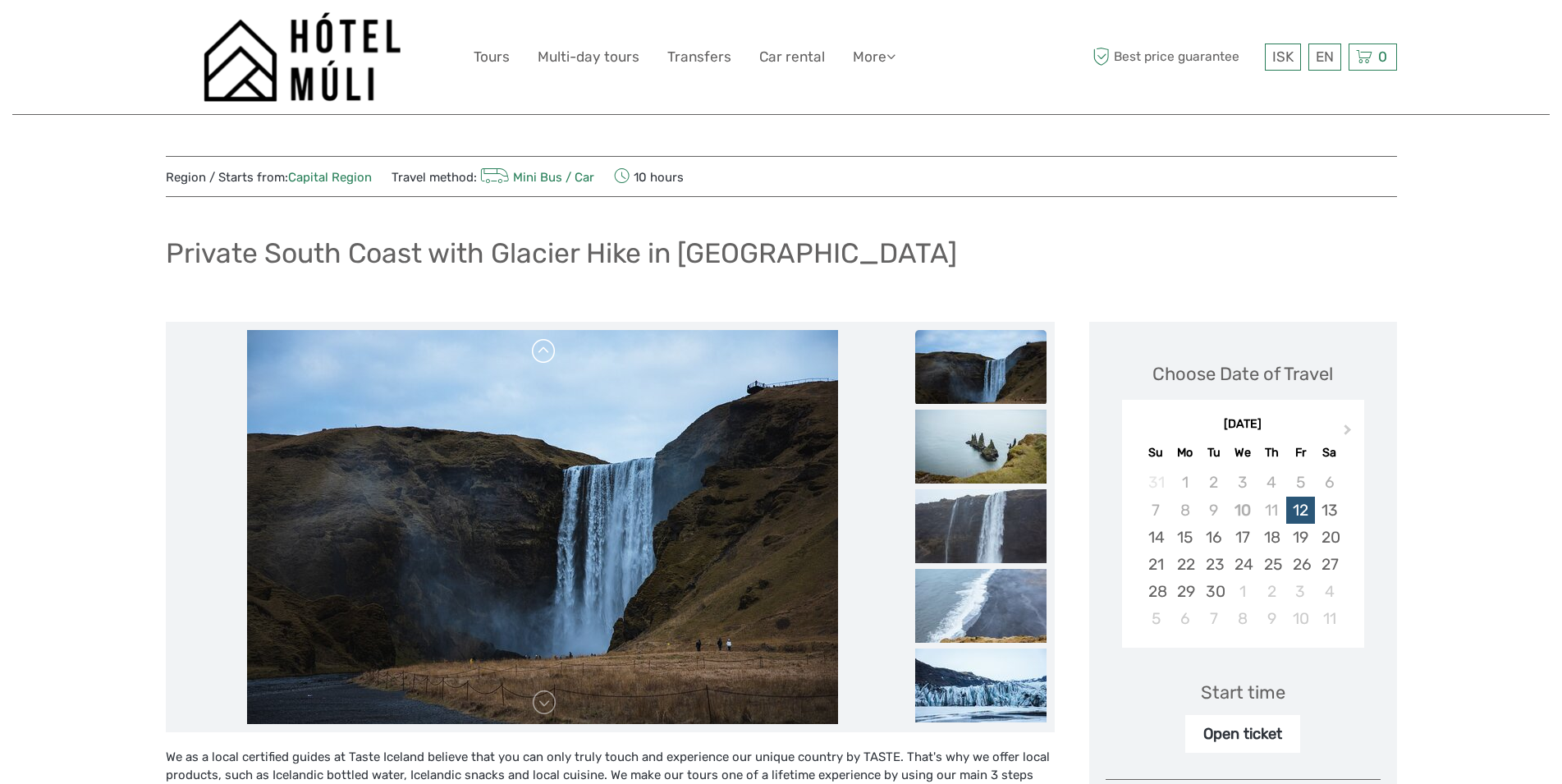
click at [546, 344] on link at bounding box center [544, 351] width 26 height 26
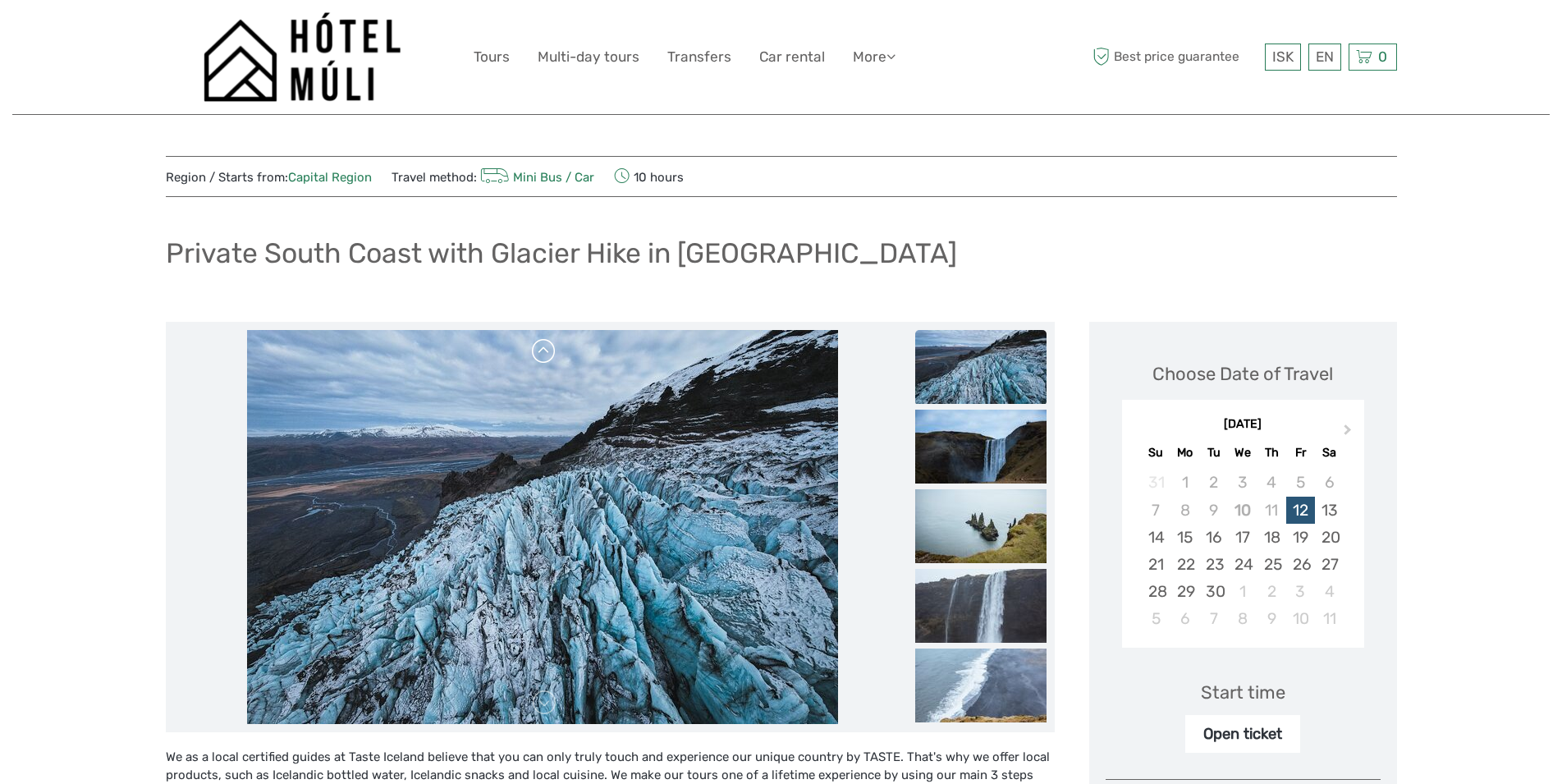
click at [546, 344] on link at bounding box center [544, 351] width 26 height 26
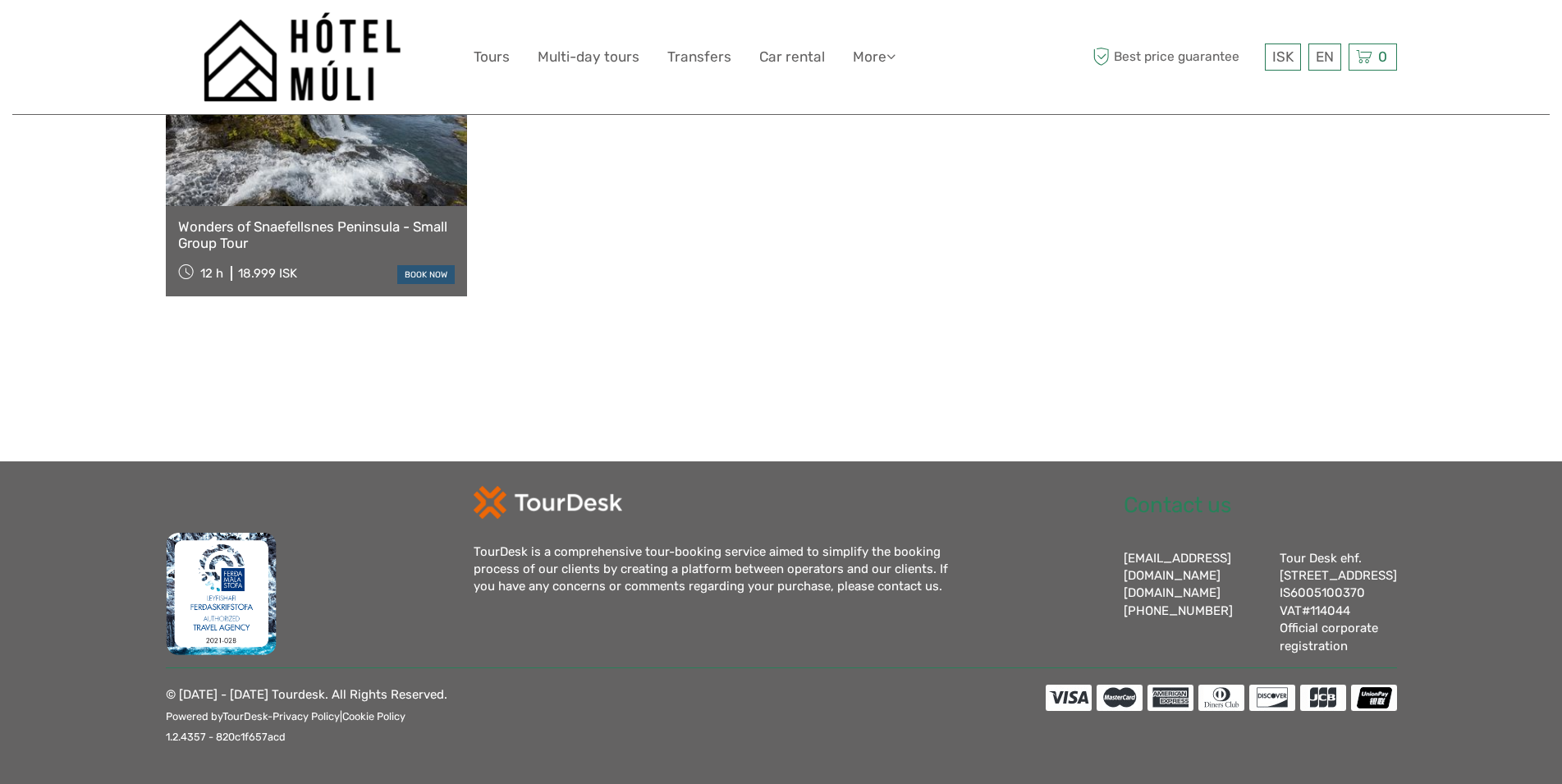
scroll to position [1566, 0]
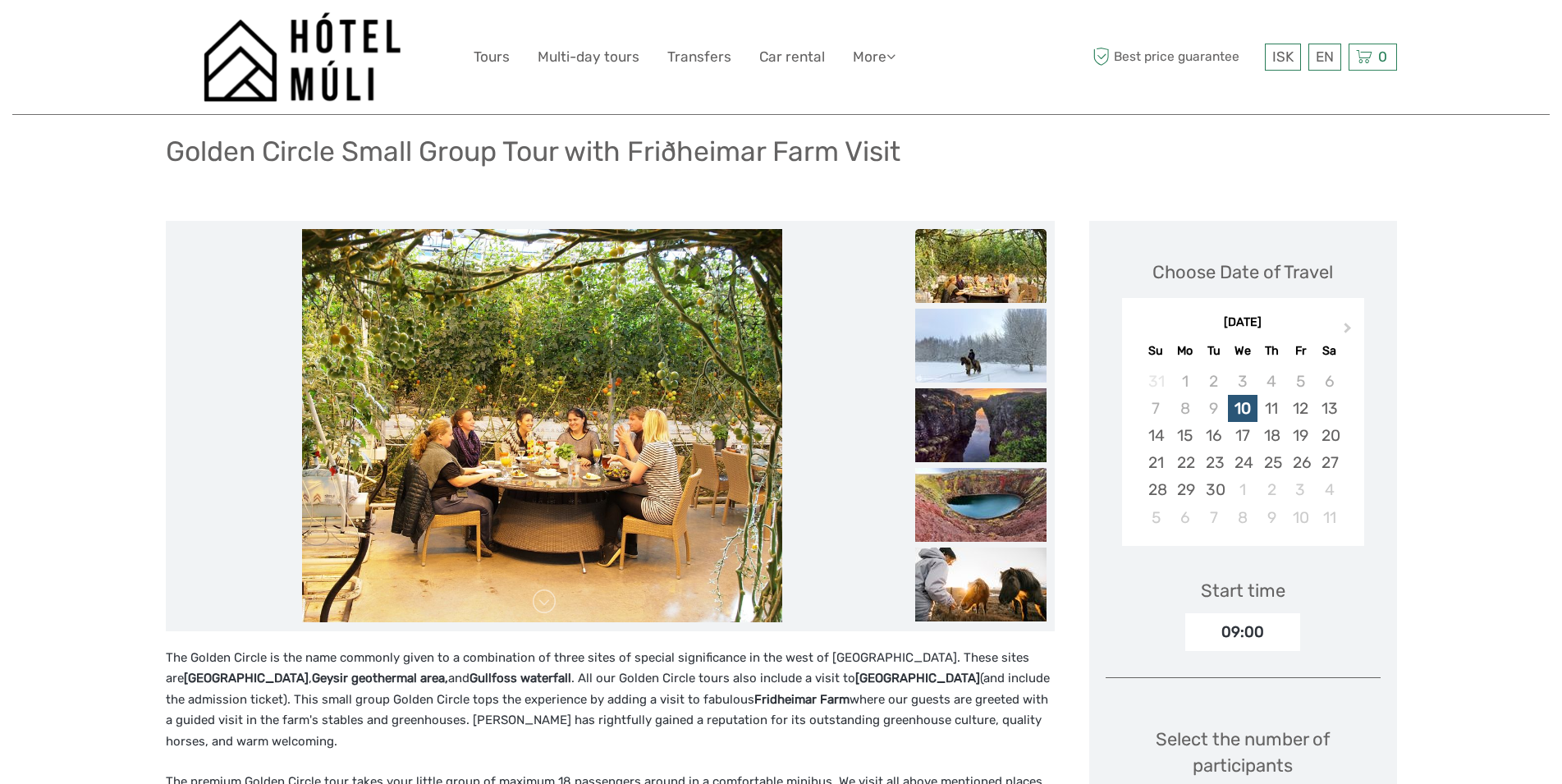
scroll to position [84, 0]
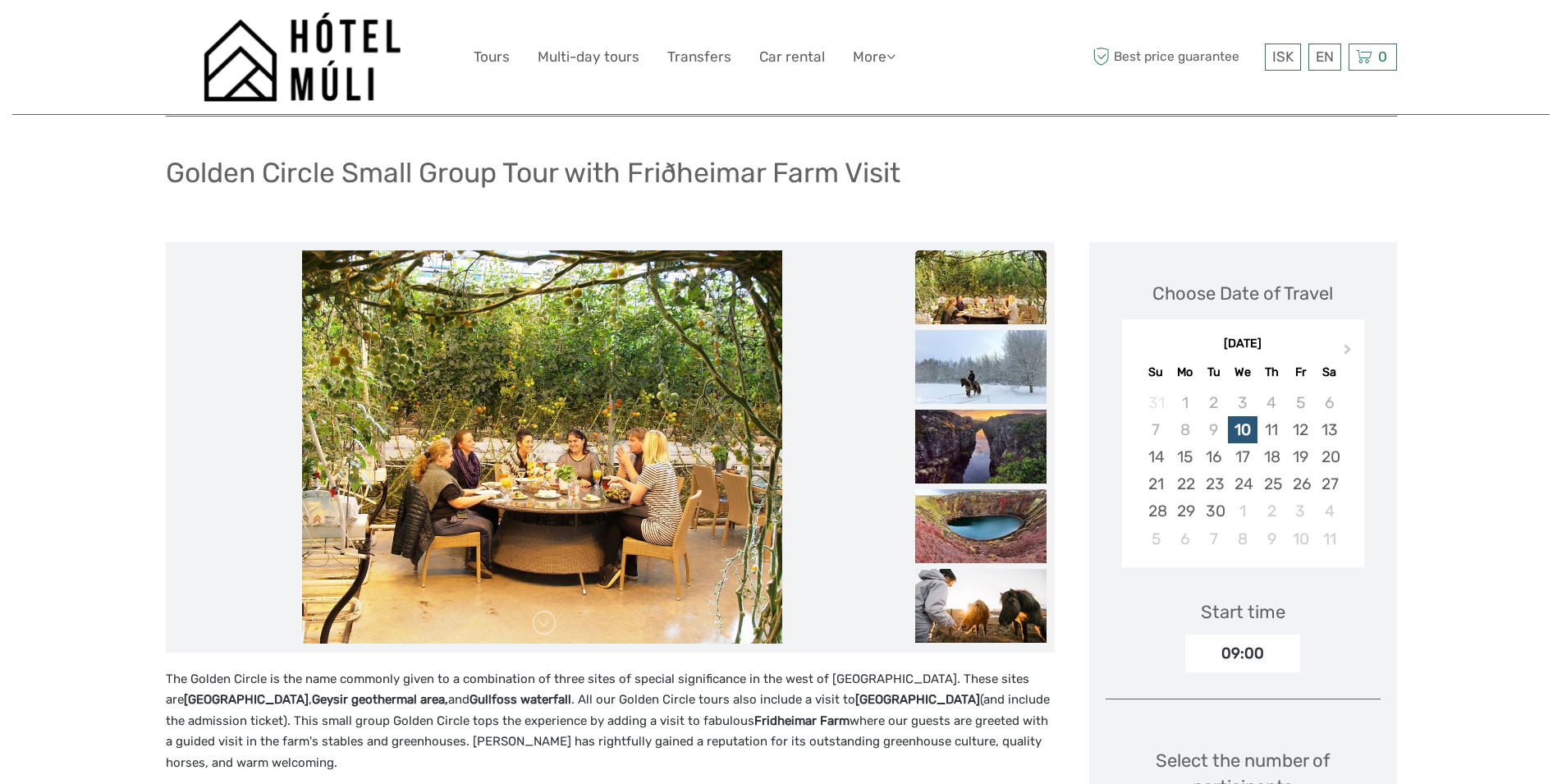
click at [533, 280] on link at bounding box center [544, 271] width 26 height 26
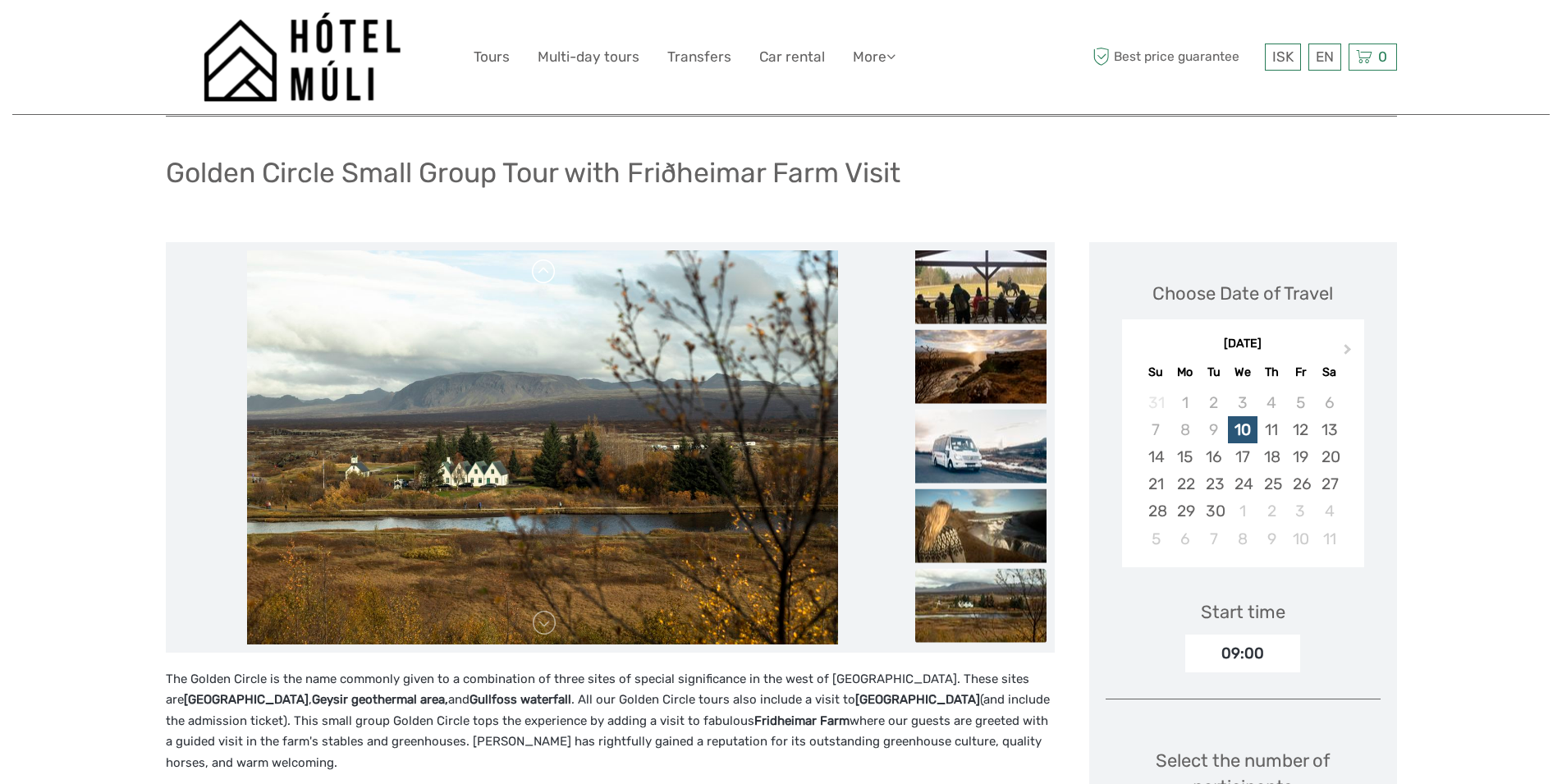
click at [550, 281] on link at bounding box center [544, 271] width 26 height 26
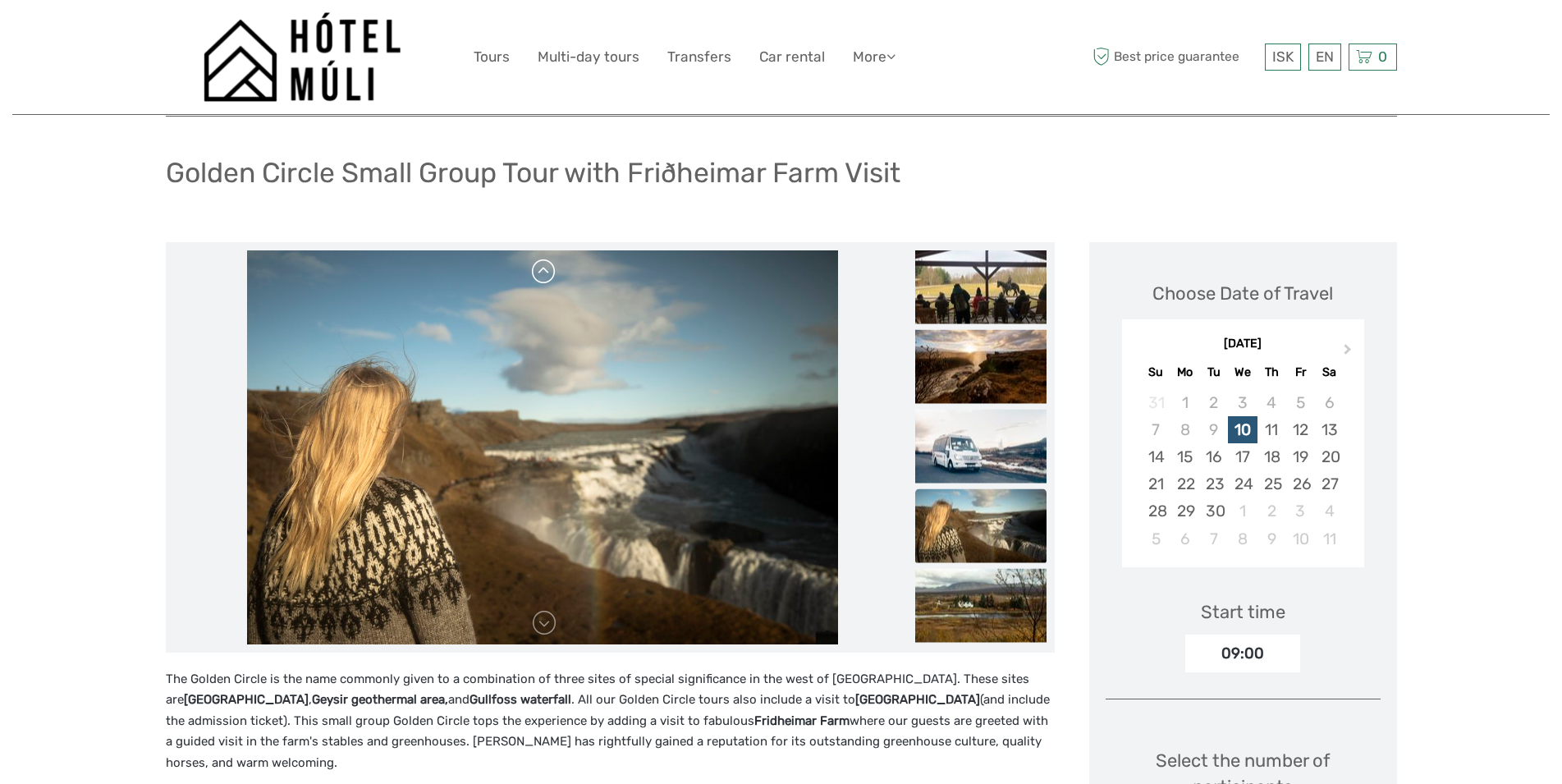
click at [550, 281] on link at bounding box center [544, 271] width 26 height 26
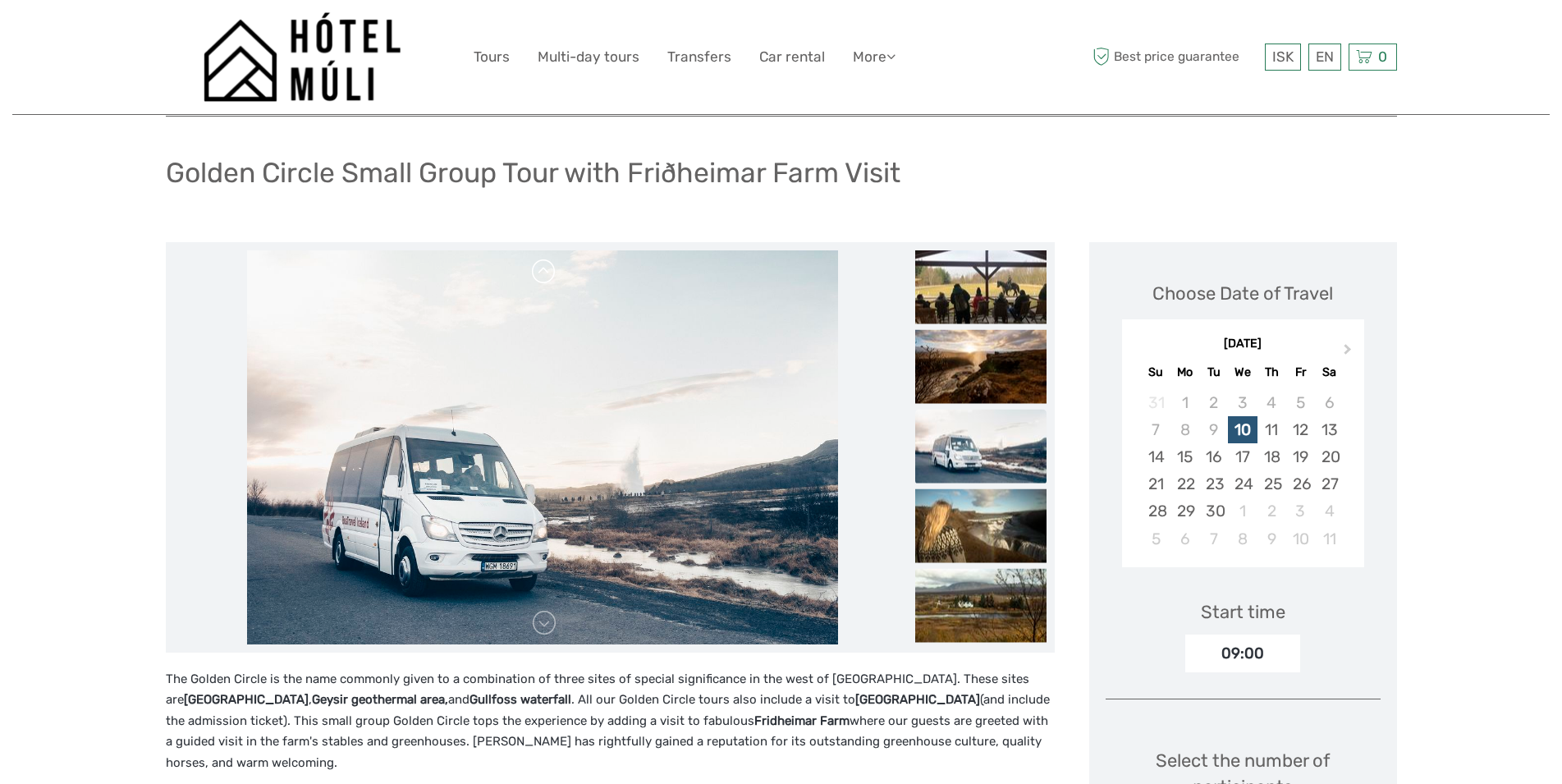
click at [550, 281] on link at bounding box center [544, 271] width 26 height 26
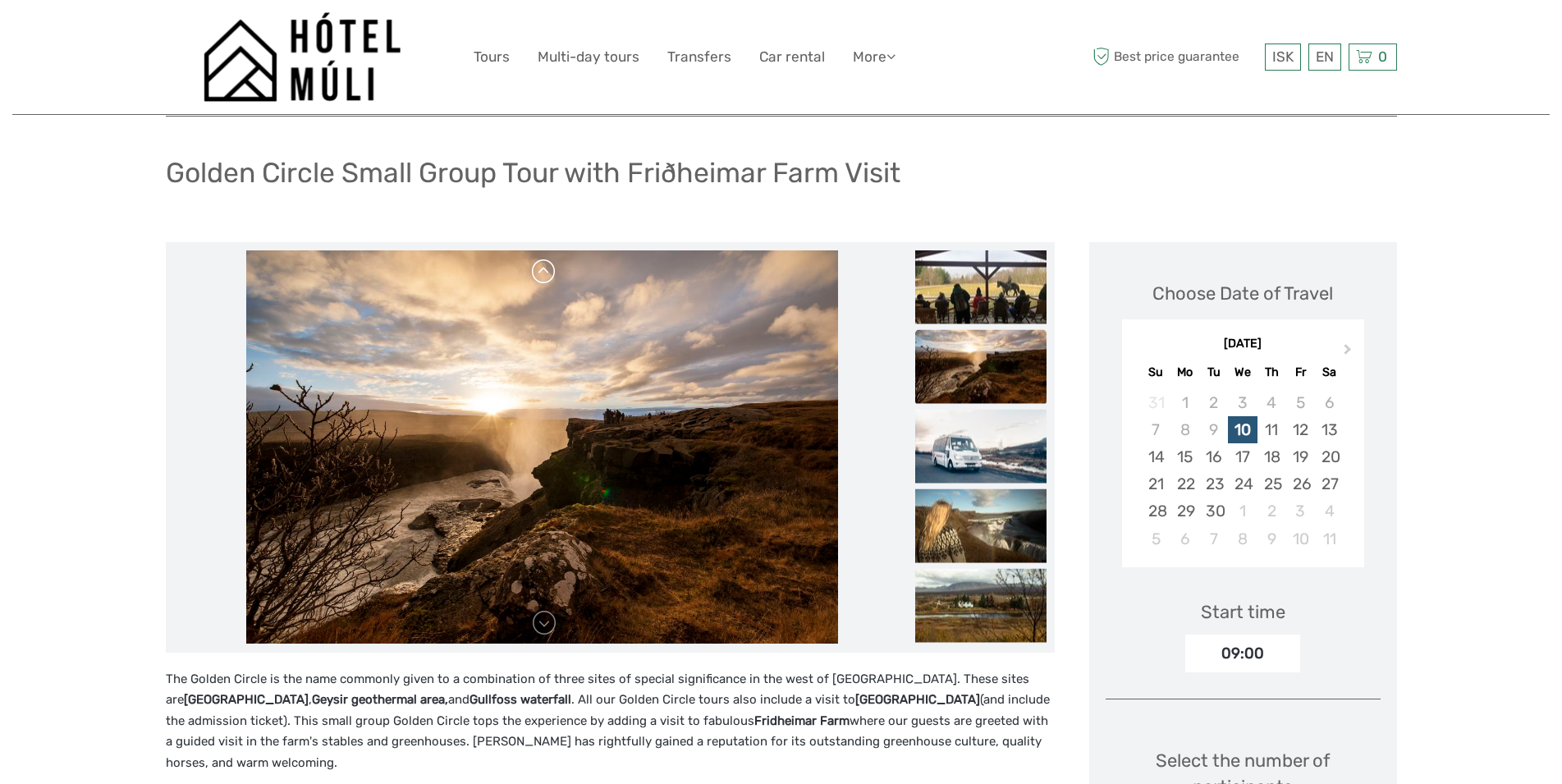
click at [550, 281] on link at bounding box center [544, 271] width 26 height 26
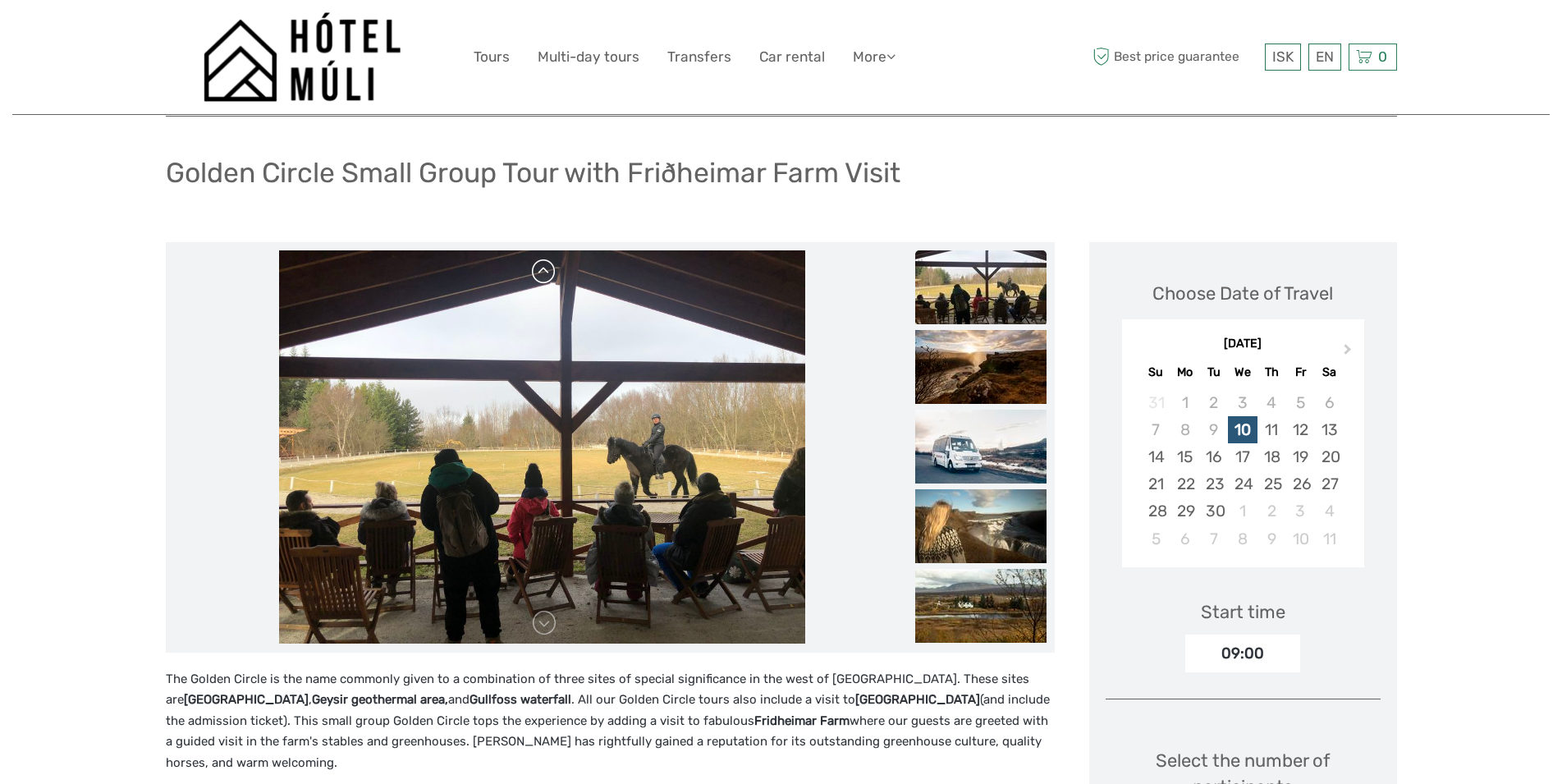
click at [550, 281] on link at bounding box center [544, 271] width 26 height 26
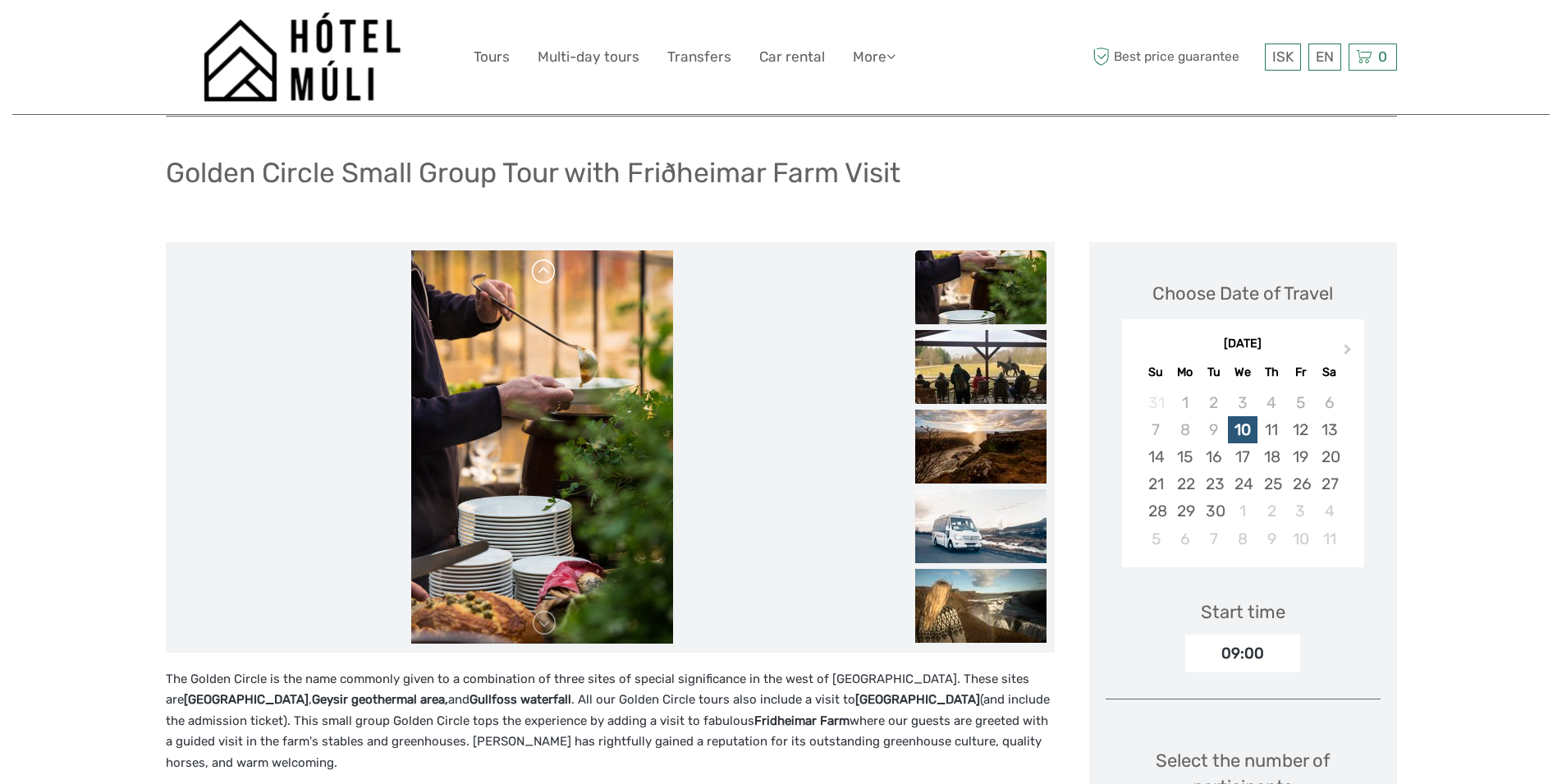
click at [550, 281] on link at bounding box center [544, 271] width 26 height 26
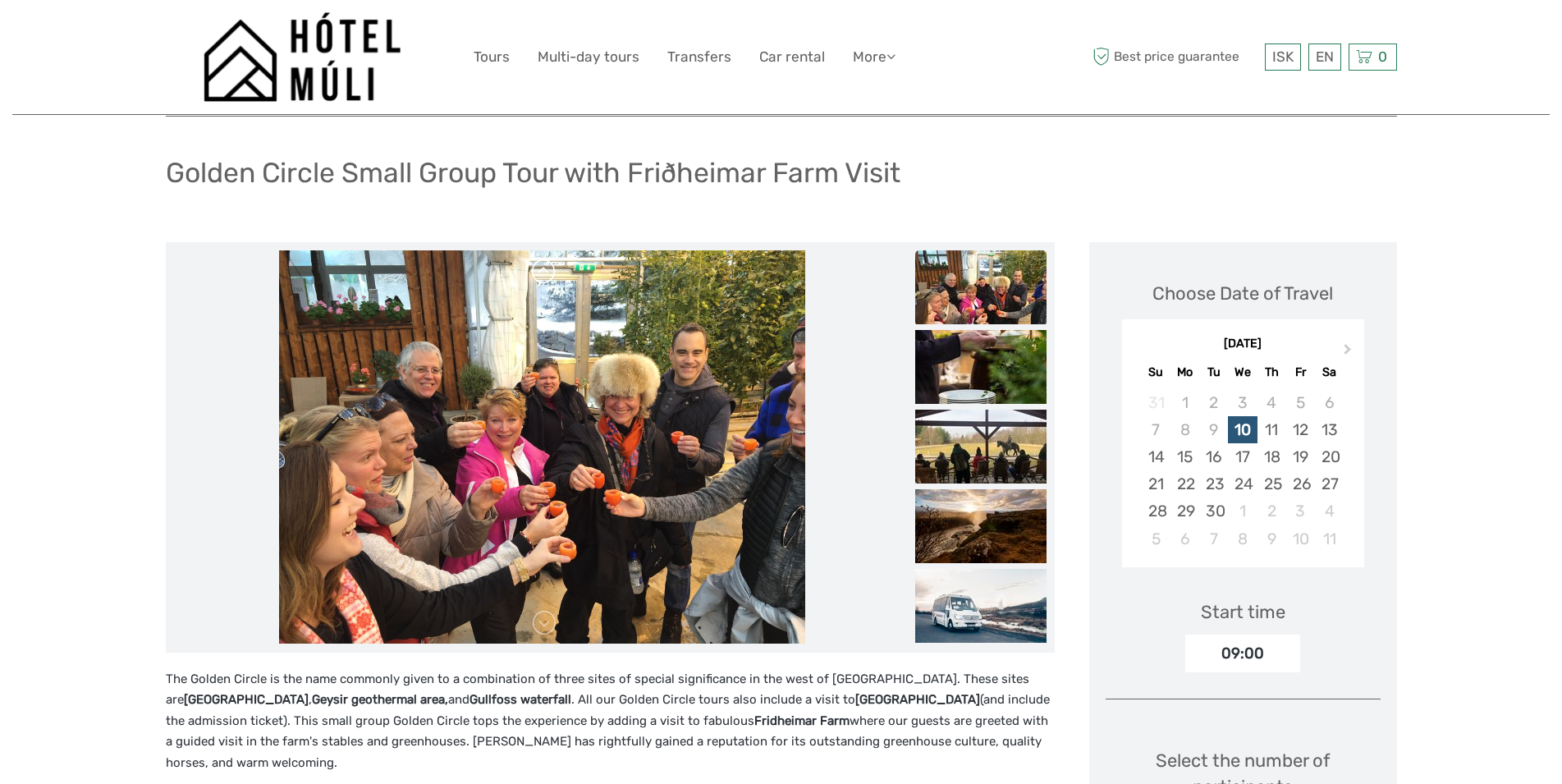
click at [550, 281] on link at bounding box center [544, 271] width 26 height 26
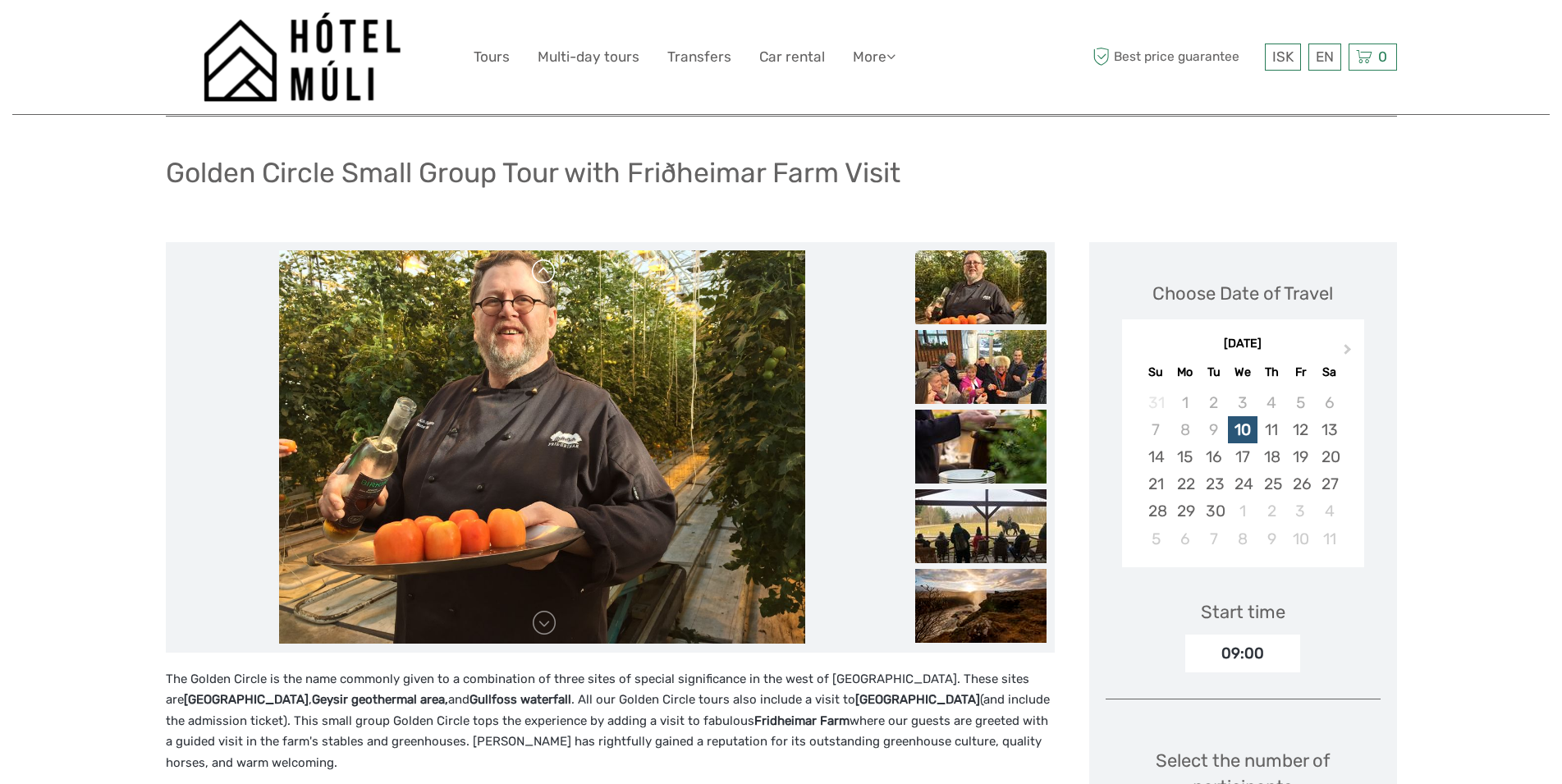
click at [550, 281] on link at bounding box center [544, 271] width 26 height 26
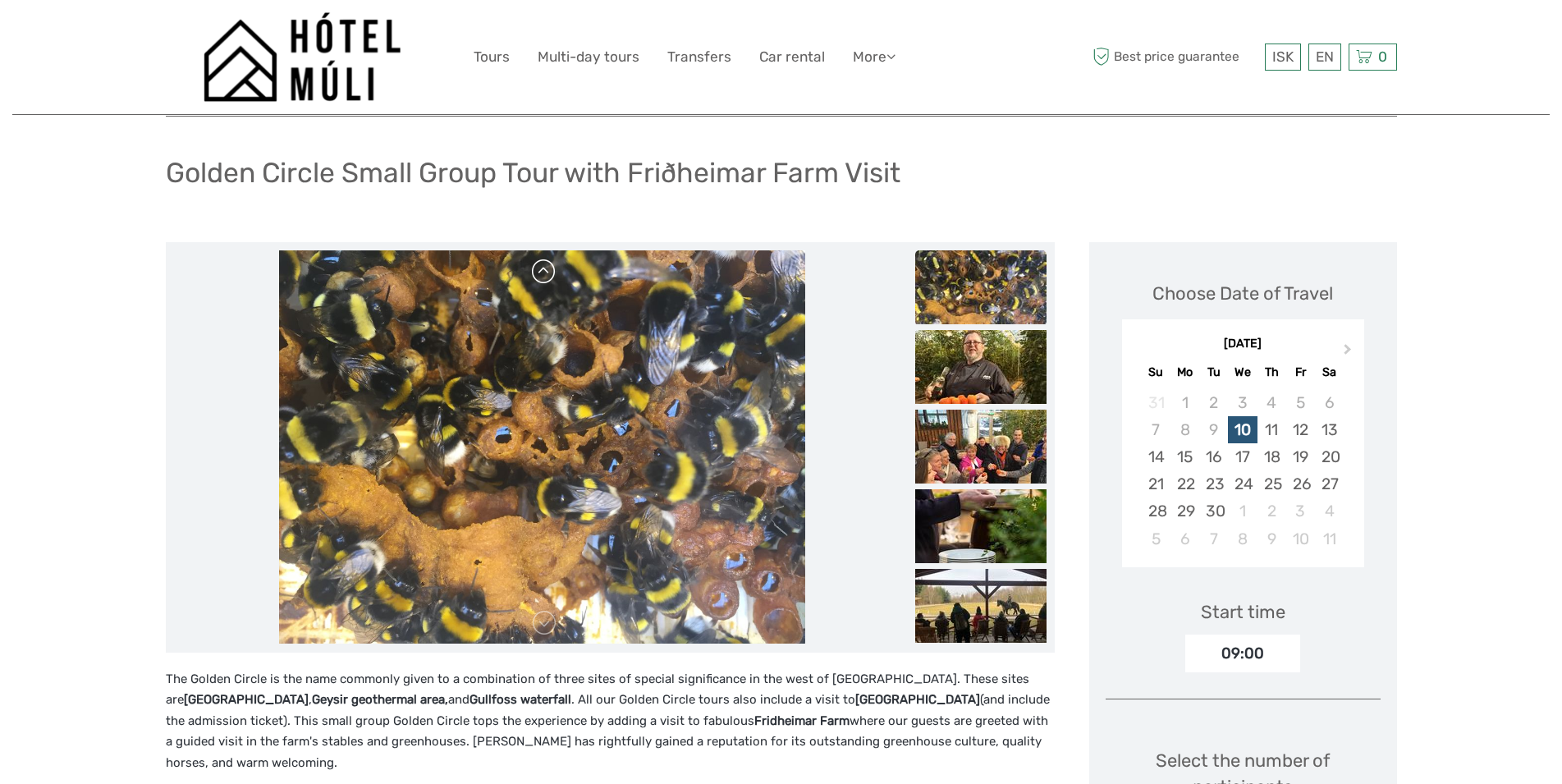
click at [546, 274] on link at bounding box center [544, 271] width 26 height 26
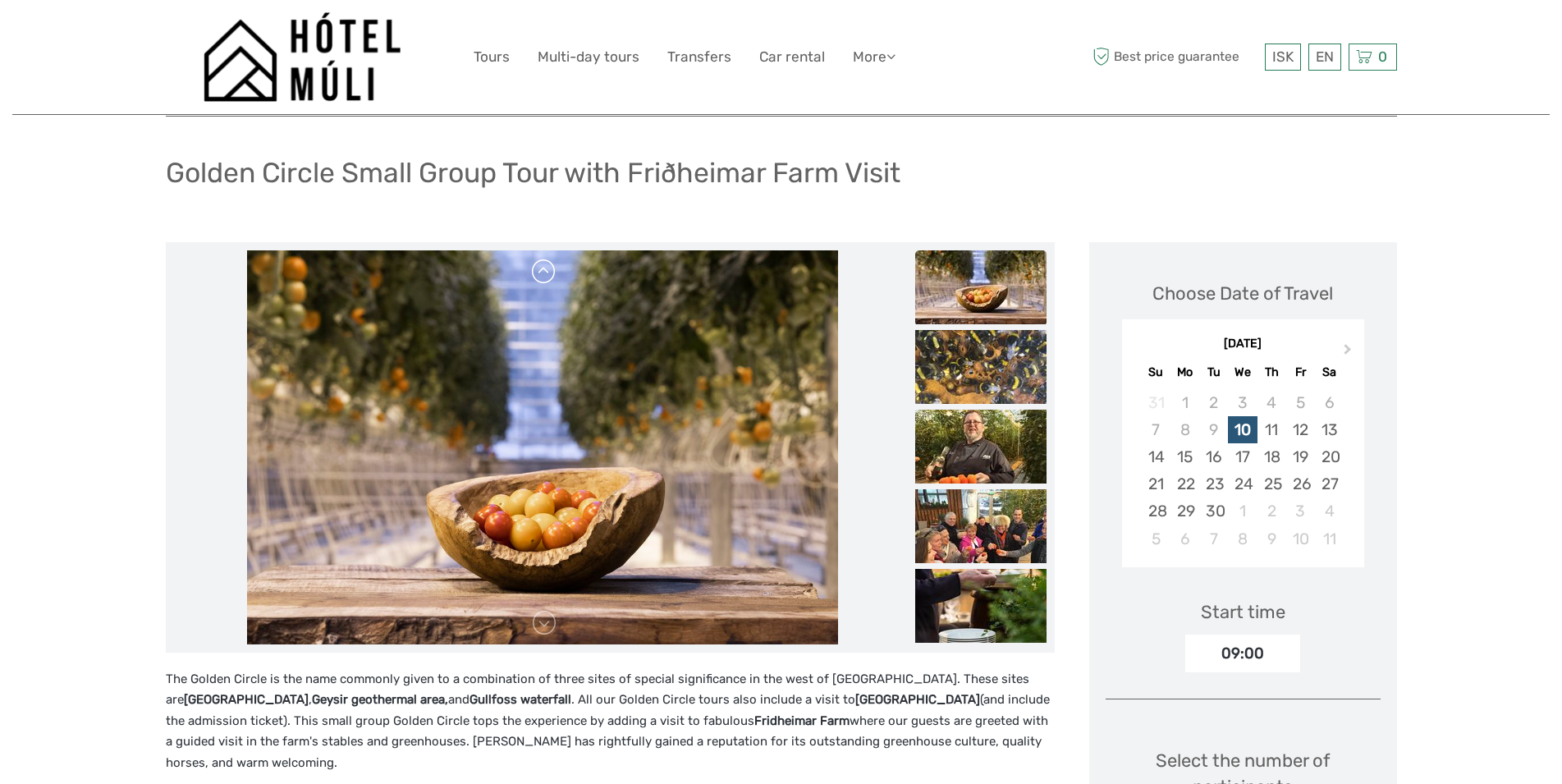
click at [546, 274] on link at bounding box center [544, 271] width 26 height 26
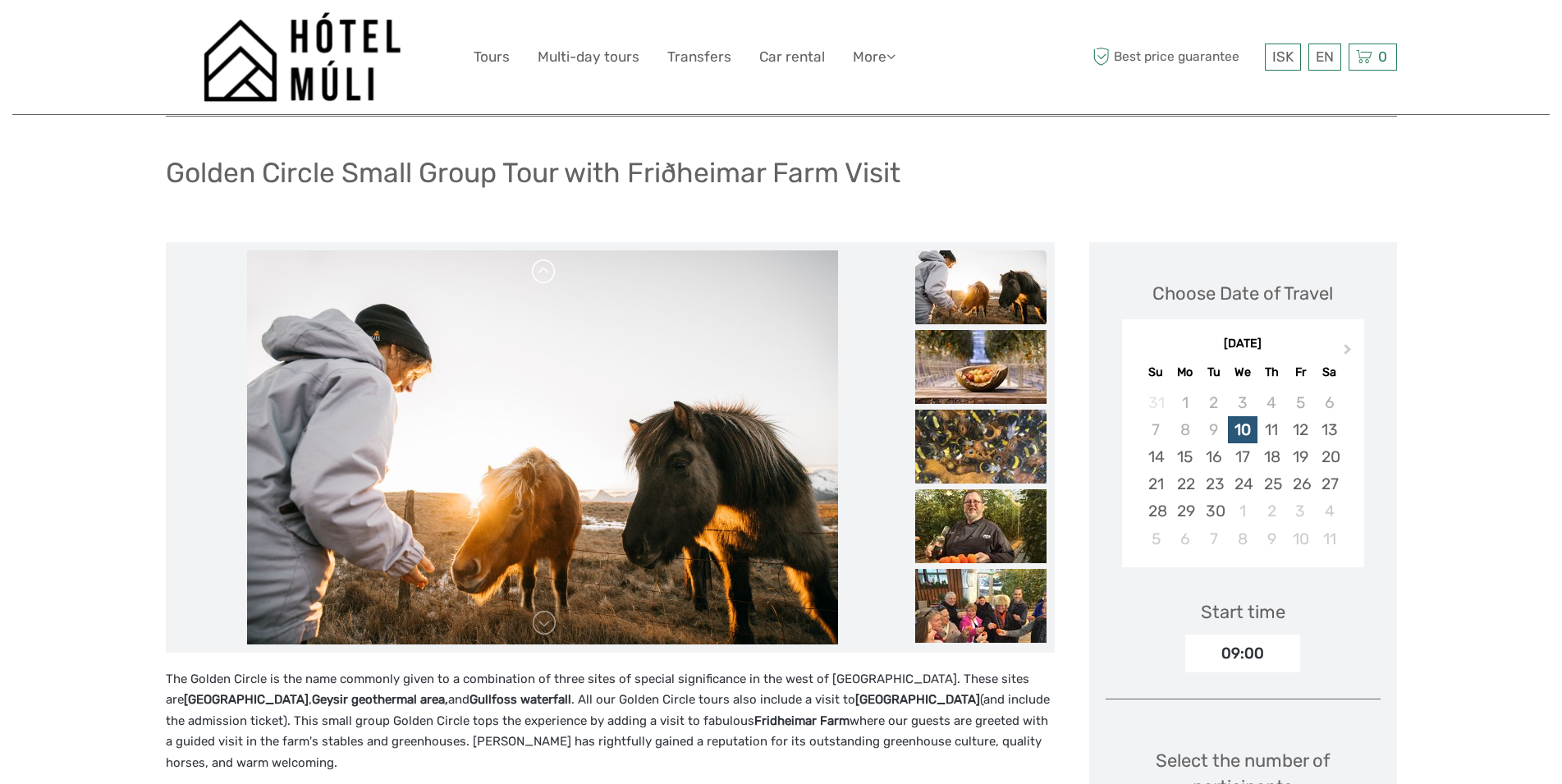
click at [546, 274] on link at bounding box center [544, 271] width 26 height 26
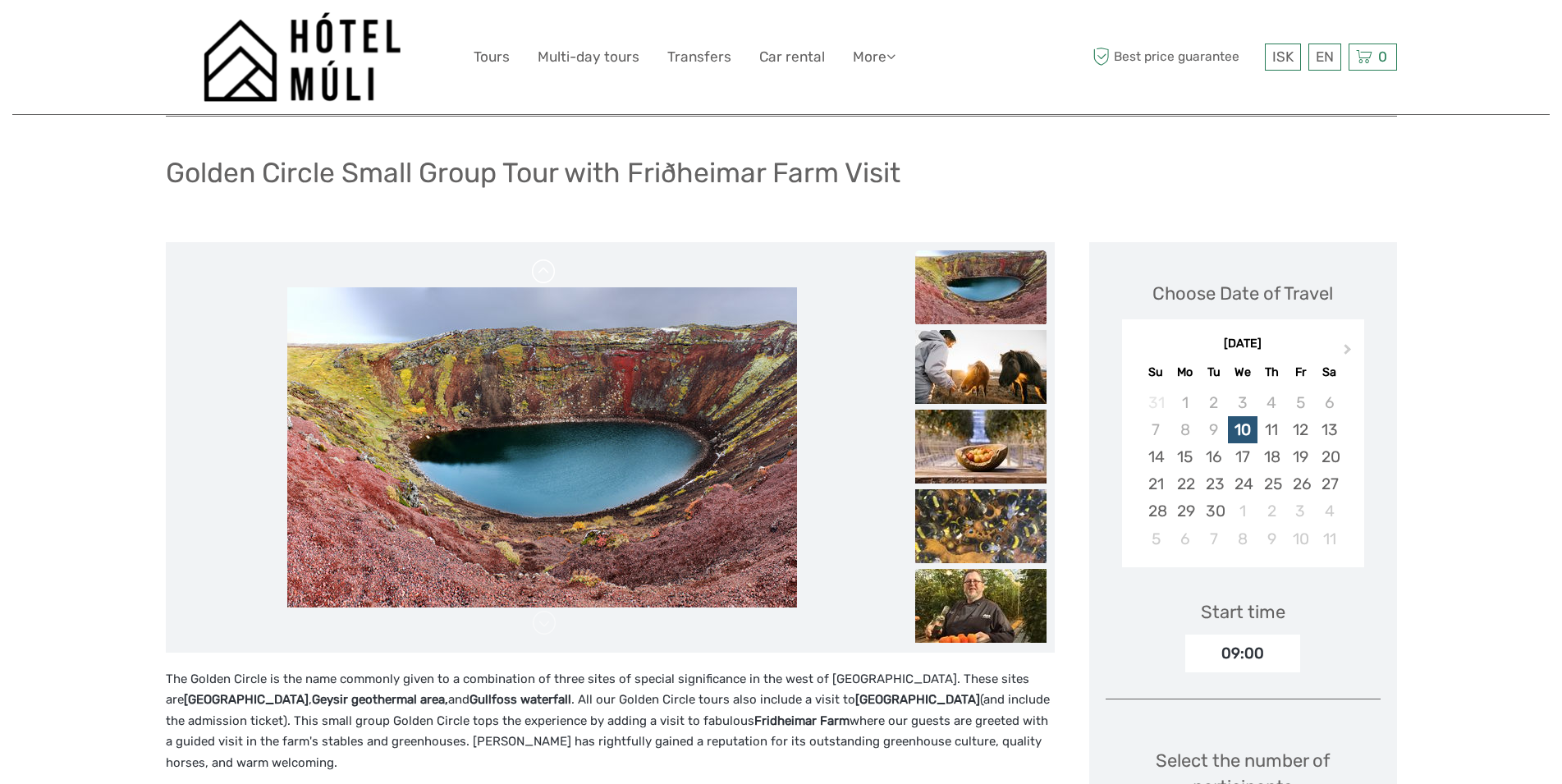
click at [546, 274] on link at bounding box center [544, 271] width 26 height 26
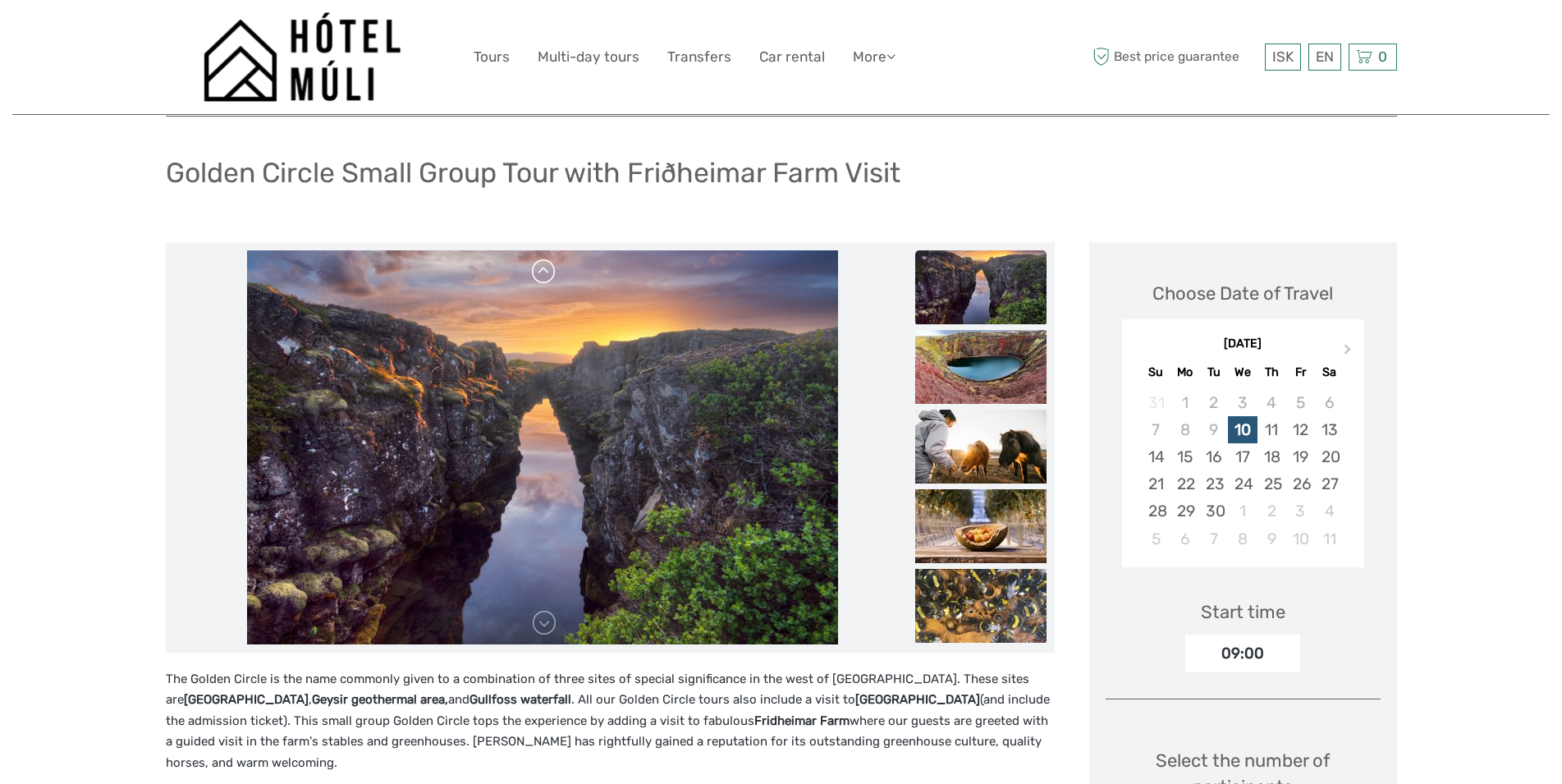
click at [546, 274] on link at bounding box center [544, 271] width 26 height 26
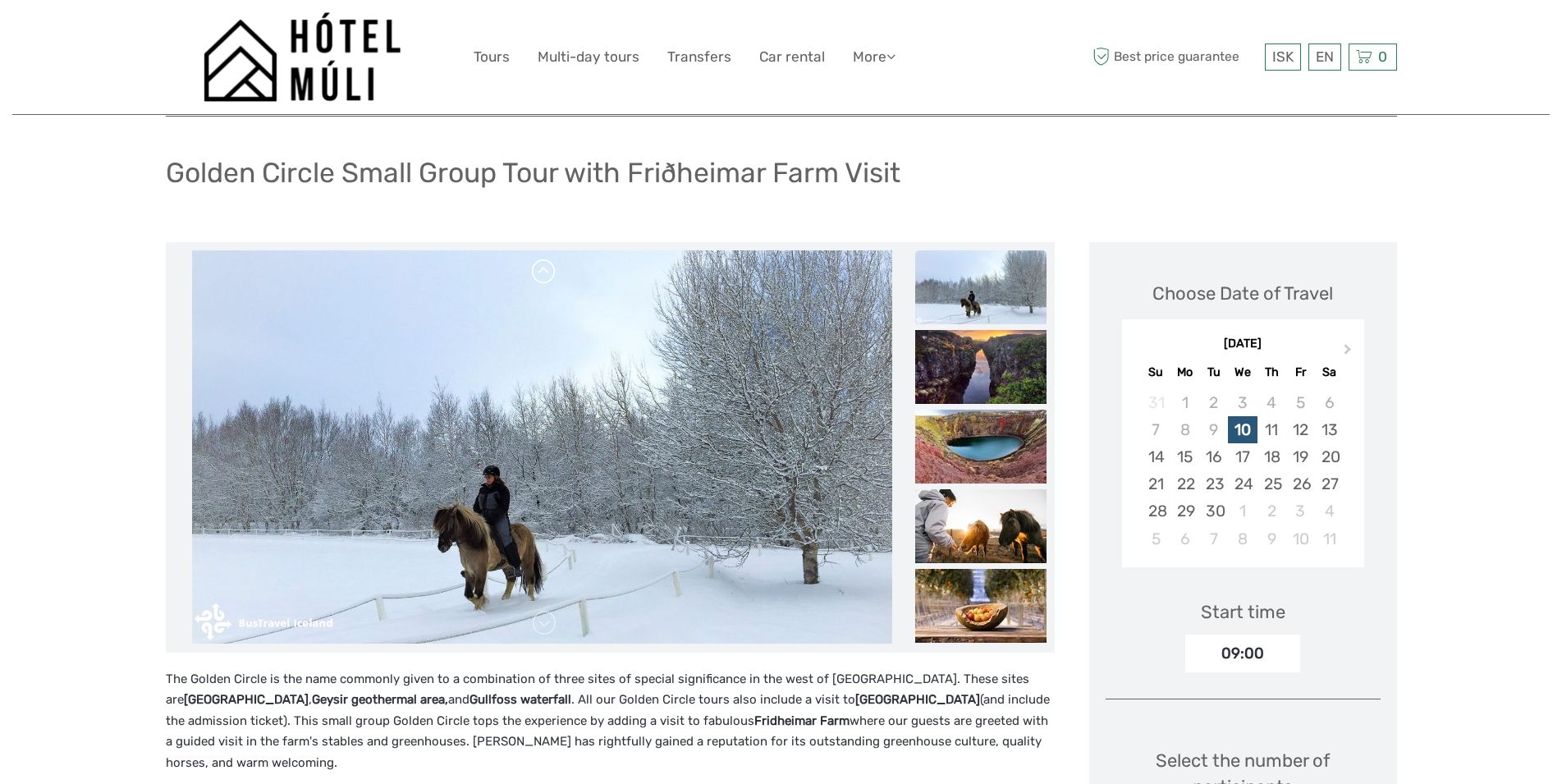
click at [546, 274] on link at bounding box center [544, 271] width 26 height 26
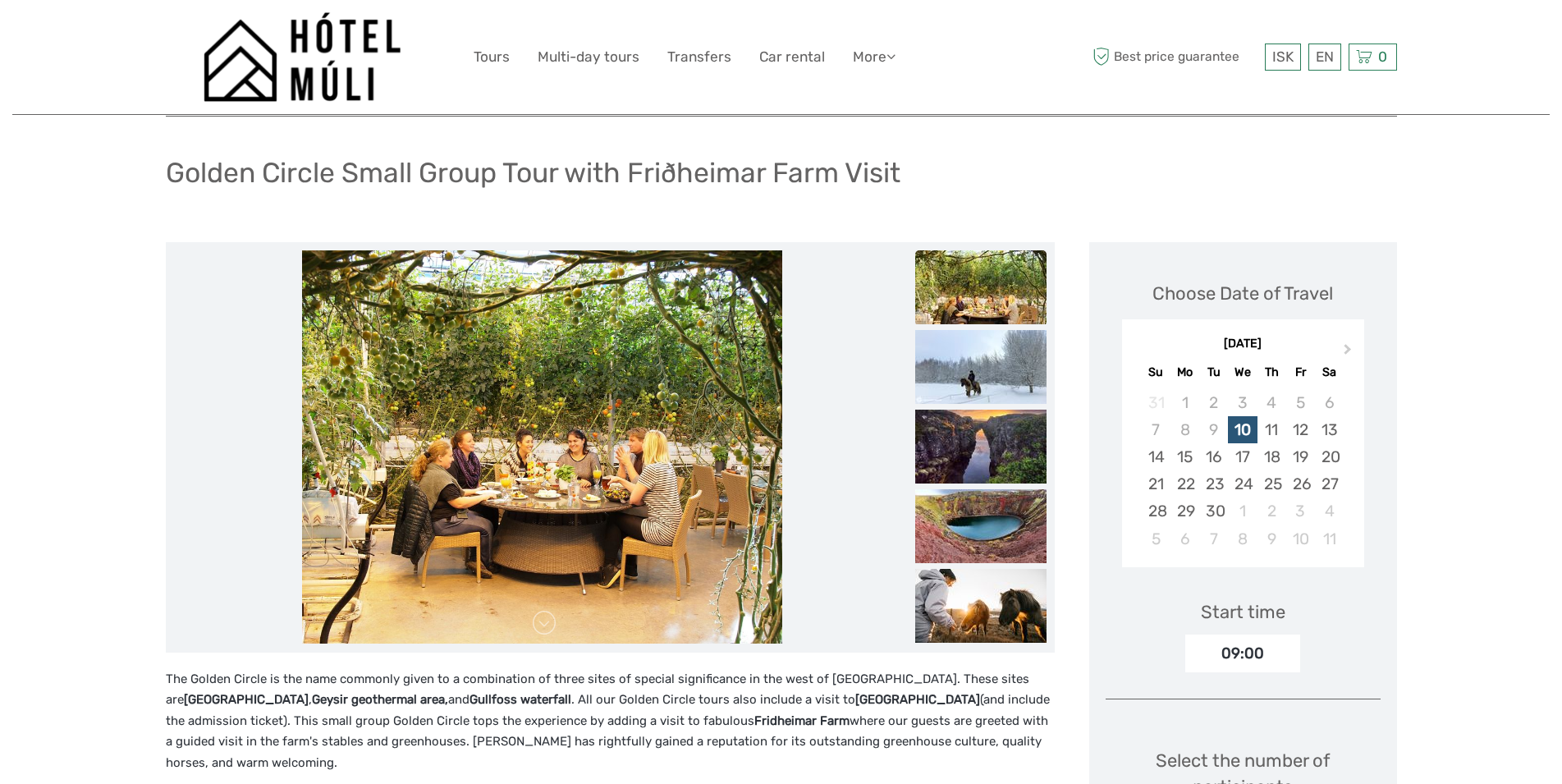
click at [546, 274] on link at bounding box center [544, 271] width 26 height 26
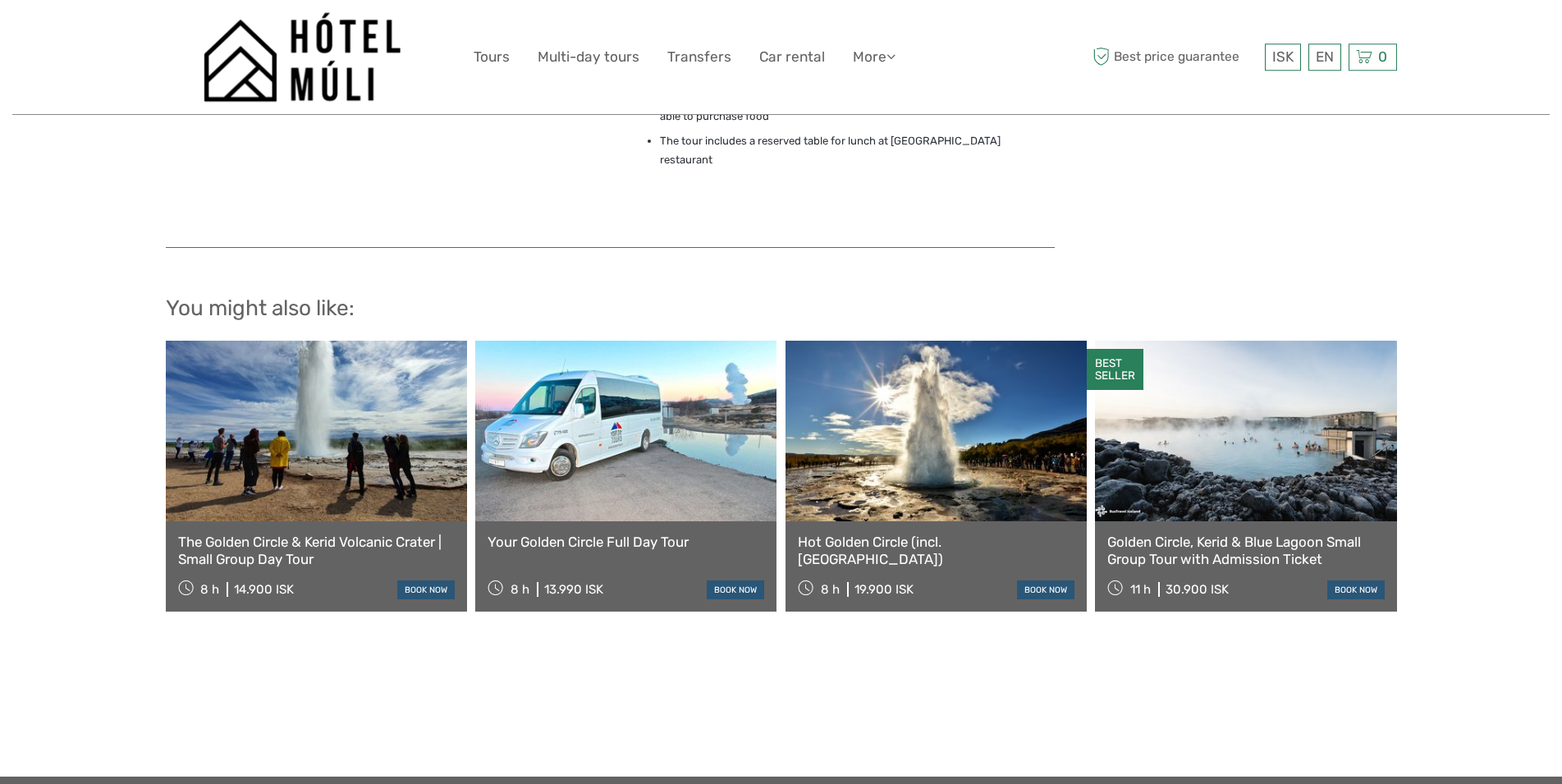
scroll to position [1214, 0]
